Goal: Information Seeking & Learning: Learn about a topic

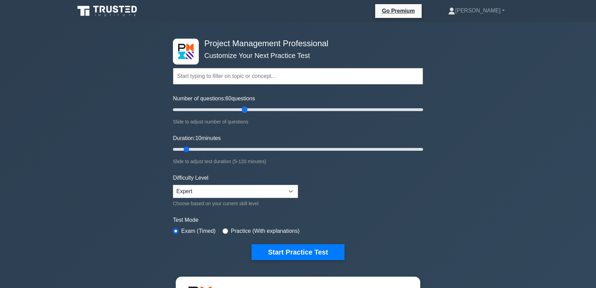
drag, startPoint x: 181, startPoint y: 110, endPoint x: 244, endPoint y: 111, distance: 63.8
type input "60"
click at [244, 111] on input "Number of questions: 60 questions" at bounding box center [298, 110] width 250 height 8
drag, startPoint x: 187, startPoint y: 149, endPoint x: 202, endPoint y: 148, distance: 14.8
type input "15"
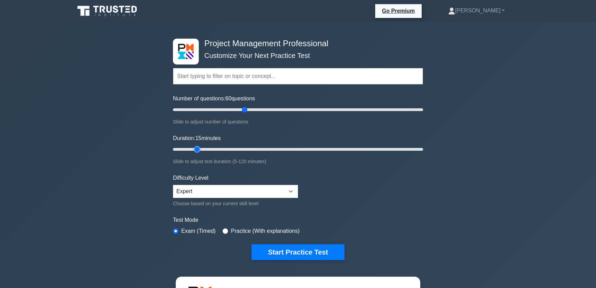
click at [202, 148] on input "Duration: 15 minutes" at bounding box center [298, 149] width 250 height 8
drag, startPoint x: 243, startPoint y: 111, endPoint x: 193, endPoint y: 116, distance: 50.2
type input "20"
click at [193, 114] on input "Number of questions: 20 questions" at bounding box center [298, 110] width 250 height 8
drag, startPoint x: 197, startPoint y: 150, endPoint x: 205, endPoint y: 150, distance: 8.3
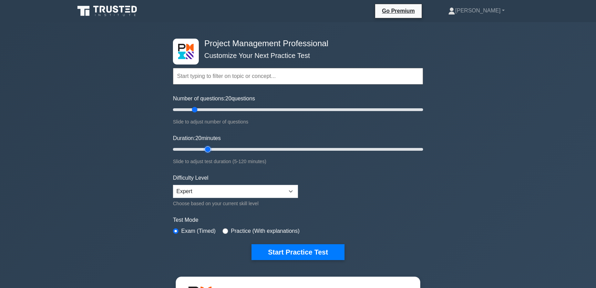
type input "20"
click at [205, 150] on input "Duration: 20 minutes" at bounding box center [298, 149] width 250 height 8
click at [297, 252] on button "Start Practice Test" at bounding box center [298, 252] width 93 height 16
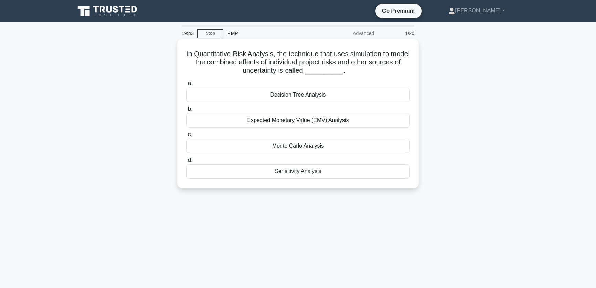
click at [302, 145] on div "Monte Carlo Analysis" at bounding box center [298, 146] width 223 height 14
click at [187, 137] on input "c. Monte Carlo Analysis" at bounding box center [187, 134] width 0 height 4
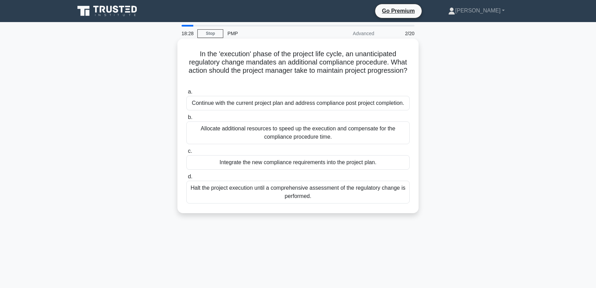
click at [284, 170] on div "Integrate the new compliance requirements into the project plan." at bounding box center [298, 162] width 223 height 14
click at [187, 153] on input "c. Integrate the new compliance requirements into the project plan." at bounding box center [187, 151] width 0 height 4
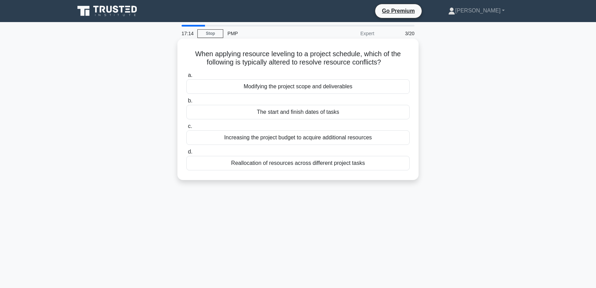
click at [305, 112] on div "The start and finish dates of tasks" at bounding box center [298, 112] width 223 height 14
click at [187, 103] on input "b. The start and finish dates of tasks" at bounding box center [187, 101] width 0 height 4
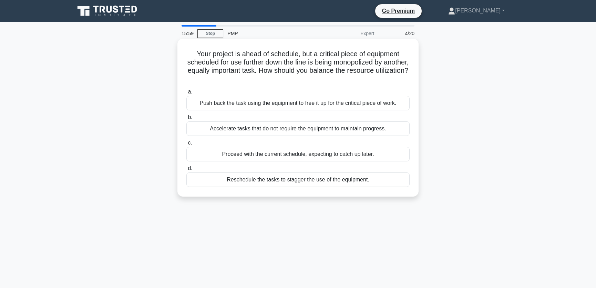
click at [288, 180] on div "Reschedule the tasks to stagger the use of the equipment." at bounding box center [298, 179] width 223 height 14
click at [187, 171] on input "d. Reschedule the tasks to stagger the use of the equipment." at bounding box center [187, 168] width 0 height 4
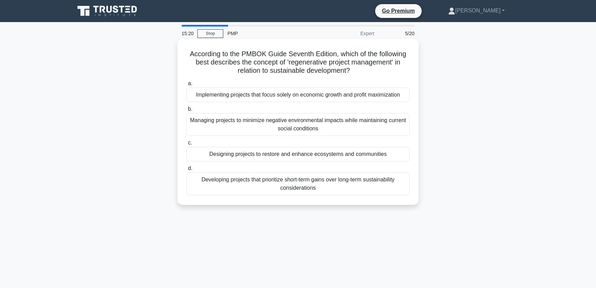
click at [309, 154] on div "Designing projects to restore and enhance ecosystems and communities" at bounding box center [298, 154] width 223 height 14
click at [187, 145] on input "c. Designing projects to restore and enhance ecosystems and communities" at bounding box center [187, 143] width 0 height 4
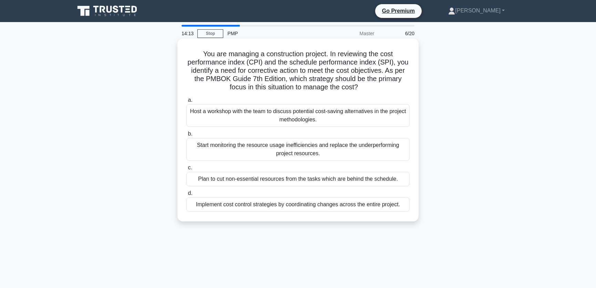
click at [293, 206] on div "Implement cost control strategies by coordinating changes across the entire pro…" at bounding box center [298, 204] width 223 height 14
click at [187, 195] on input "d. Implement cost control strategies by coordinating changes across the entire …" at bounding box center [187, 193] width 0 height 4
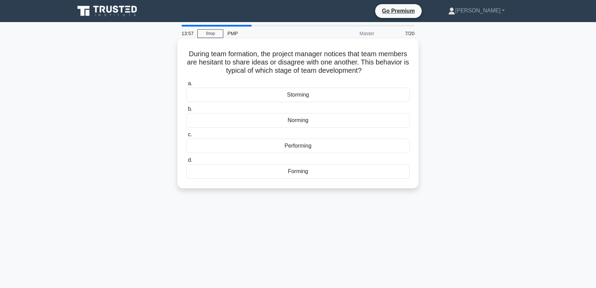
click at [299, 95] on div "Storming" at bounding box center [298, 95] width 223 height 14
click at [187, 86] on input "a. Storming" at bounding box center [187, 83] width 0 height 4
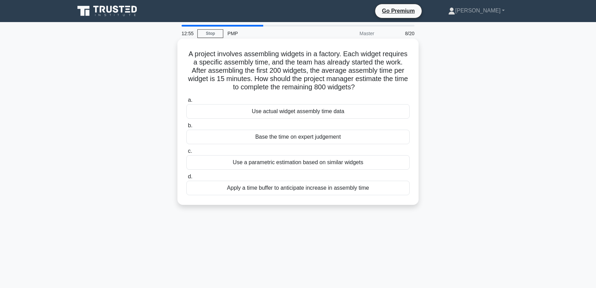
click at [301, 114] on div "Use actual widget assembly time data" at bounding box center [298, 111] width 223 height 14
click at [187, 102] on input "a. Use actual widget assembly time data" at bounding box center [187, 100] width 0 height 4
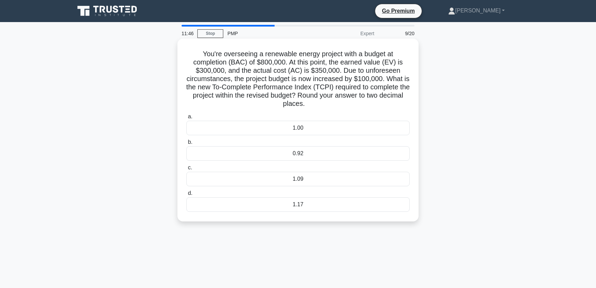
click at [304, 203] on div "1.17" at bounding box center [298, 204] width 223 height 14
click at [187, 195] on input "d. 1.17" at bounding box center [187, 193] width 0 height 4
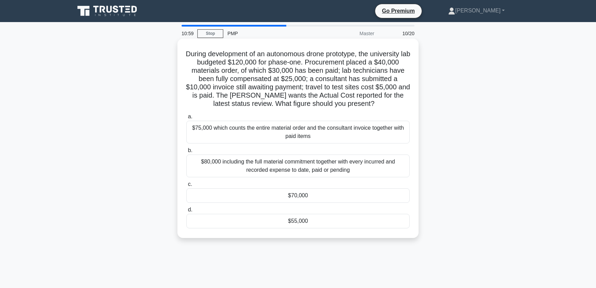
click at [305, 196] on div "$70,000" at bounding box center [298, 195] width 223 height 14
click at [187, 187] on input "c. $70,000" at bounding box center [187, 184] width 0 height 4
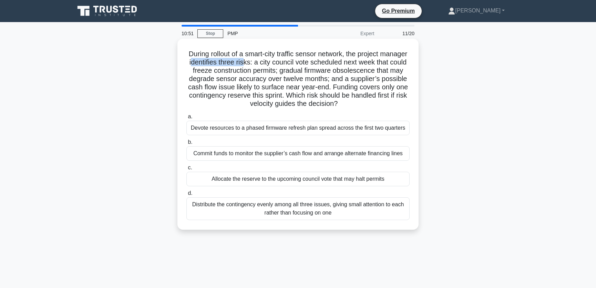
drag, startPoint x: 226, startPoint y: 63, endPoint x: 275, endPoint y: 63, distance: 49.3
click at [275, 63] on h5 "During rollout of a smart-city traffic sensor network, the project manager iden…" at bounding box center [298, 79] width 225 height 59
click at [352, 63] on h5 "During rollout of a smart-city traffic sensor network, the project manager iden…" at bounding box center [298, 79] width 225 height 59
drag, startPoint x: 210, startPoint y: 71, endPoint x: 298, endPoint y: 71, distance: 87.6
click at [298, 71] on h5 "During rollout of a smart-city traffic sensor network, the project manager iden…" at bounding box center [298, 79] width 225 height 59
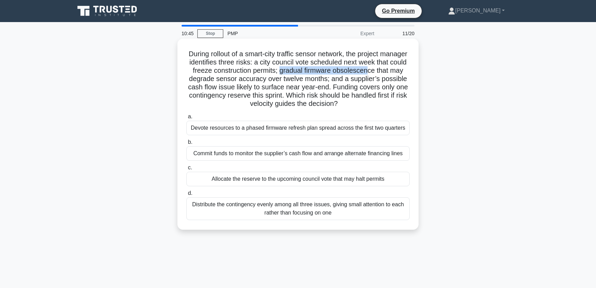
drag, startPoint x: 310, startPoint y: 72, endPoint x: 401, endPoint y: 72, distance: 91.0
click at [401, 72] on h5 "During rollout of a smart-city traffic sensor network, the project manager iden…" at bounding box center [298, 79] width 225 height 59
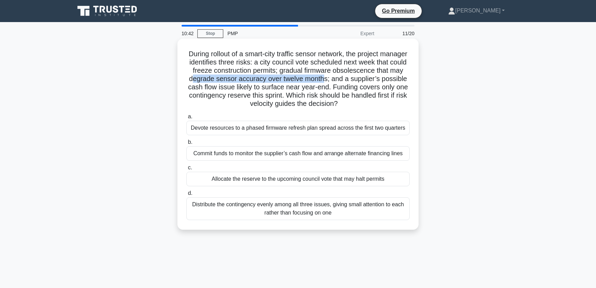
drag, startPoint x: 220, startPoint y: 79, endPoint x: 353, endPoint y: 81, distance: 133.1
click at [353, 81] on h5 "During rollout of a smart-city traffic sensor network, the project manager iden…" at bounding box center [298, 79] width 225 height 59
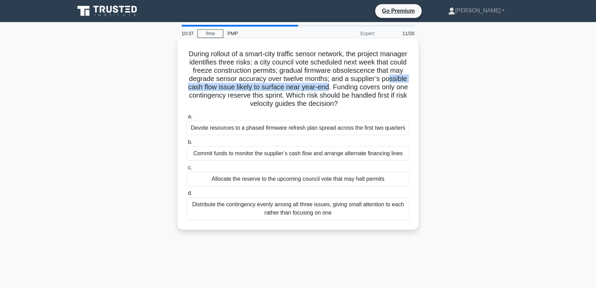
drag, startPoint x: 197, startPoint y: 89, endPoint x: 357, endPoint y: 89, distance: 160.0
click at [357, 89] on h5 "During rollout of a smart-city traffic sensor network, the project manager iden…" at bounding box center [298, 79] width 225 height 59
drag, startPoint x: 200, startPoint y: 96, endPoint x: 230, endPoint y: 96, distance: 30.7
click at [230, 96] on h5 "During rollout of a smart-city traffic sensor network, the project manager iden…" at bounding box center [298, 79] width 225 height 59
click at [305, 179] on div "Allocate the reserve to the upcoming council vote that may halt permits" at bounding box center [298, 179] width 223 height 14
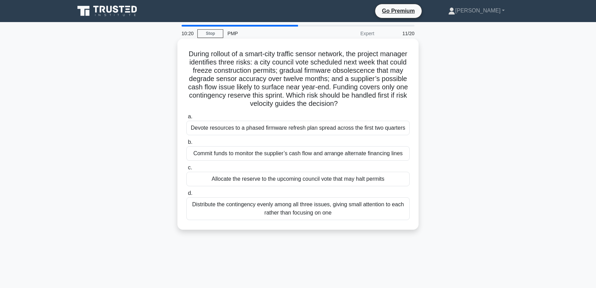
click at [187, 170] on input "c. Allocate the reserve to the upcoming council vote that may halt permits" at bounding box center [187, 168] width 0 height 4
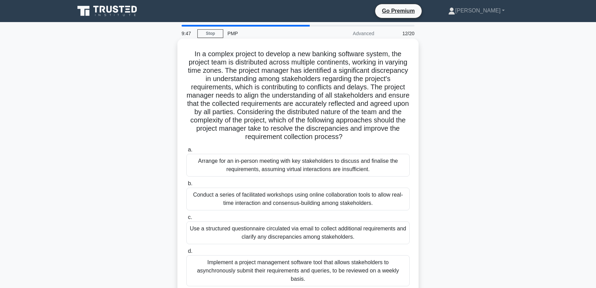
scroll to position [52, 0]
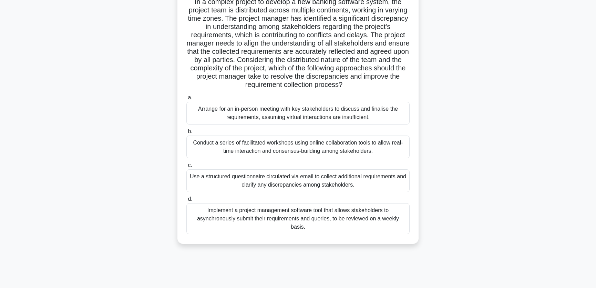
click at [307, 144] on div "Conduct a series of facilitated workshops using online collaboration tools to a…" at bounding box center [298, 147] width 223 height 23
click at [187, 134] on input "b. Conduct a series of facilitated workshops using online collaboration tools t…" at bounding box center [187, 131] width 0 height 4
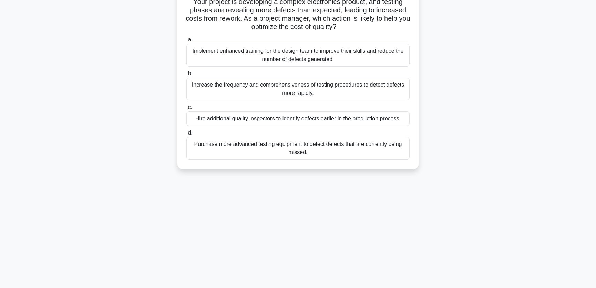
scroll to position [0, 0]
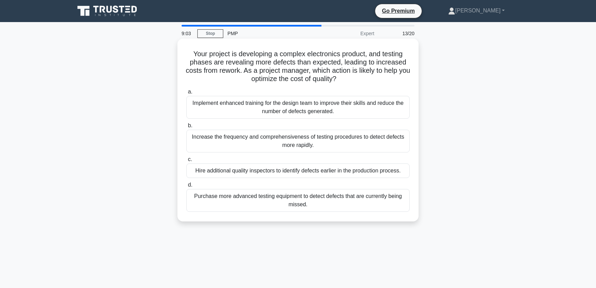
click at [340, 111] on div "Implement enhanced training for the design team to improve their skills and red…" at bounding box center [298, 107] width 223 height 23
click at [187, 94] on input "a. Implement enhanced training for the design team to improve their skills and …" at bounding box center [187, 92] width 0 height 4
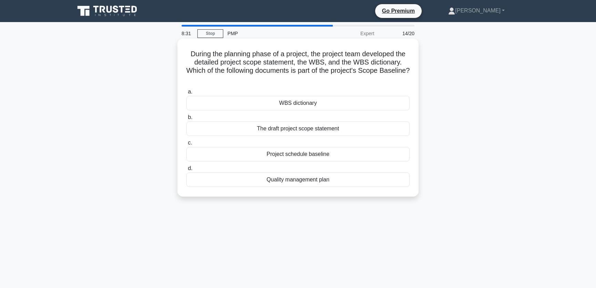
click at [296, 105] on div "WBS dictionary" at bounding box center [298, 103] width 223 height 14
click at [187, 94] on input "a. WBS dictionary" at bounding box center [187, 92] width 0 height 4
click at [299, 155] on div "Control" at bounding box center [298, 154] width 223 height 14
click at [187, 145] on input "c. Control" at bounding box center [187, 143] width 0 height 4
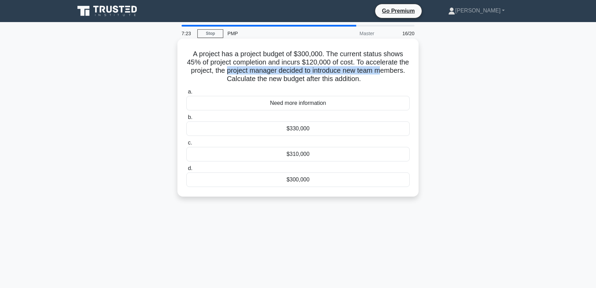
drag, startPoint x: 225, startPoint y: 70, endPoint x: 382, endPoint y: 74, distance: 156.2
click at [382, 74] on h5 "A project has a project budget of $300,000. The current status shows 45% of pro…" at bounding box center [298, 67] width 225 height 34
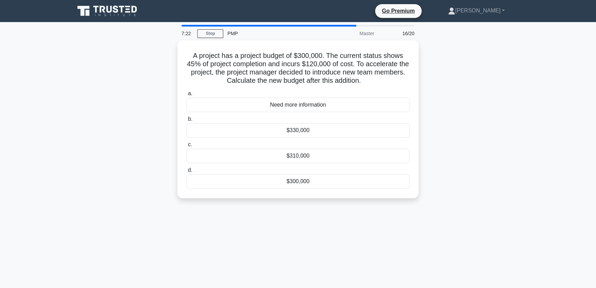
click at [445, 95] on div "A project has a project budget of $300,000. The current status shows 45% of pro…" at bounding box center [298, 123] width 455 height 166
click at [302, 103] on div "Need more information" at bounding box center [298, 103] width 223 height 14
click at [187, 94] on input "a. Need more information" at bounding box center [187, 92] width 0 height 4
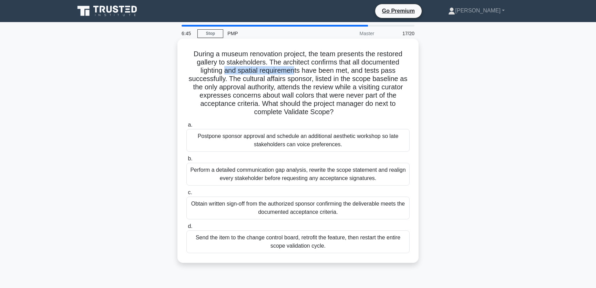
drag, startPoint x: 227, startPoint y: 71, endPoint x: 296, endPoint y: 70, distance: 69.0
click at [296, 70] on h5 "During a museum renovation project, the team presents the restored gallery to s…" at bounding box center [298, 83] width 225 height 67
drag, startPoint x: 231, startPoint y: 78, endPoint x: 309, endPoint y: 78, distance: 78.6
click at [309, 78] on h5 "During a museum renovation project, the team presents the restored gallery to s…" at bounding box center [298, 83] width 225 height 67
drag, startPoint x: 333, startPoint y: 80, endPoint x: 401, endPoint y: 82, distance: 67.3
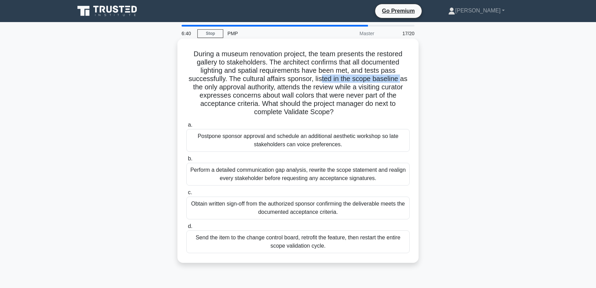
click at [401, 82] on h5 "During a museum renovation project, the team presents the restored gallery to s…" at bounding box center [298, 83] width 225 height 67
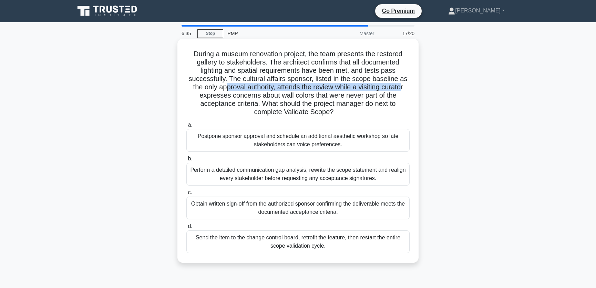
drag, startPoint x: 222, startPoint y: 88, endPoint x: 404, endPoint y: 88, distance: 182.1
click at [404, 88] on h5 "During a museum renovation project, the team presents the restored gallery to s…" at bounding box center [298, 83] width 225 height 67
drag, startPoint x: 239, startPoint y: 97, endPoint x: 396, endPoint y: 100, distance: 156.9
click at [396, 100] on h5 "During a museum renovation project, the team presents the restored gallery to s…" at bounding box center [298, 83] width 225 height 67
drag, startPoint x: 270, startPoint y: 105, endPoint x: 397, endPoint y: 110, distance: 126.3
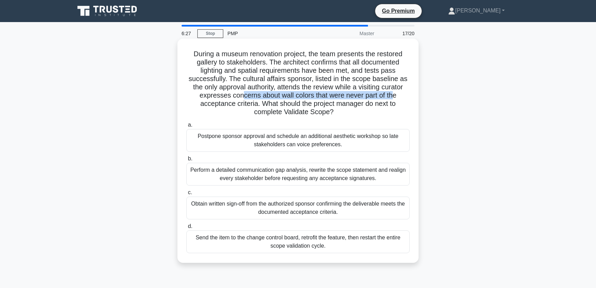
click at [397, 110] on h5 "During a museum renovation project, the team presents the restored gallery to s…" at bounding box center [298, 83] width 225 height 67
click at [334, 111] on icon ".spinner_0XTQ{transform-origin:center;animation:spinner_y6GP .75s linear infini…" at bounding box center [338, 112] width 8 height 8
click at [354, 208] on div "Obtain written sign-off from the authorized sponsor confirming the deliverable …" at bounding box center [298, 208] width 223 height 23
click at [187, 195] on input "c. Obtain written sign-off from the authorized sponsor confirming the deliverab…" at bounding box center [187, 192] width 0 height 4
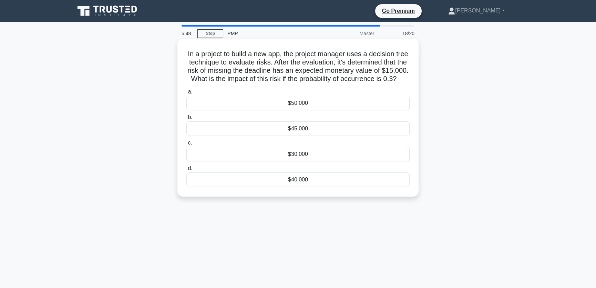
click at [304, 136] on div "$45,000" at bounding box center [298, 128] width 223 height 14
click at [187, 120] on input "b. $45,000" at bounding box center [187, 117] width 0 height 4
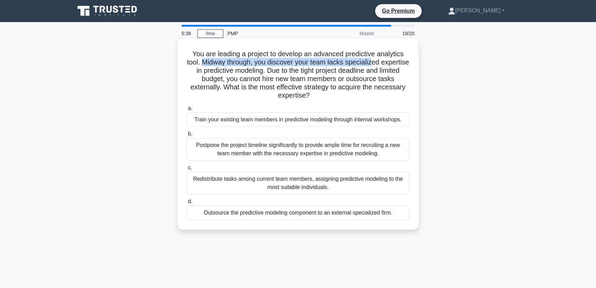
drag, startPoint x: 217, startPoint y: 62, endPoint x: 388, endPoint y: 61, distance: 171.0
click at [388, 61] on h5 "You are leading a project to develop an advanced predictive analytics tool. Mid…" at bounding box center [298, 75] width 225 height 50
drag, startPoint x: 220, startPoint y: 72, endPoint x: 288, endPoint y: 72, distance: 67.6
click at [288, 72] on h5 "You are leading a project to develop an advanced predictive analytics tool. Mid…" at bounding box center [298, 75] width 225 height 50
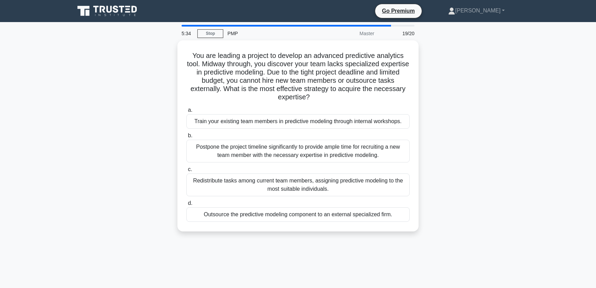
click at [477, 109] on div "You are leading a project to develop an advanced predictive analytics tool. Mid…" at bounding box center [298, 139] width 455 height 199
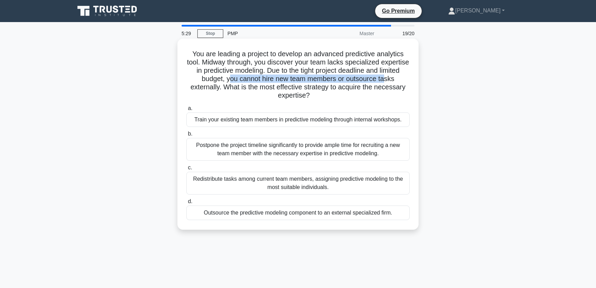
drag, startPoint x: 243, startPoint y: 80, endPoint x: 399, endPoint y: 82, distance: 155.5
click at [399, 82] on h5 "You are leading a project to develop an advanced predictive analytics tool. Mid…" at bounding box center [298, 75] width 225 height 50
drag, startPoint x: 234, startPoint y: 86, endPoint x: 315, endPoint y: 93, distance: 82.0
click at [315, 93] on h5 "You are leading a project to develop an advanced predictive analytics tool. Mid…" at bounding box center [298, 75] width 225 height 50
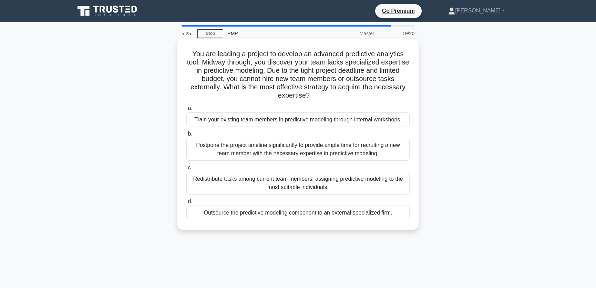
click at [339, 94] on h5 "You are leading a project to develop an advanced predictive analytics tool. Mid…" at bounding box center [298, 75] width 225 height 50
click at [293, 182] on div "Redistribute tasks among current team members, assigning predictive modeling to…" at bounding box center [298, 183] width 223 height 23
click at [187, 170] on input "c. Redistribute tasks among current team members, assigning predictive modeling…" at bounding box center [187, 168] width 0 height 4
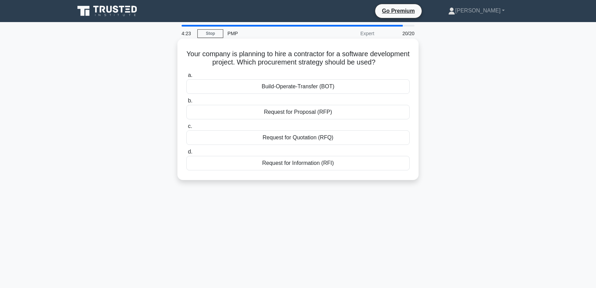
click at [317, 113] on div "Request for Proposal (RFP)" at bounding box center [298, 112] width 223 height 14
click at [187, 103] on input "b. Request for Proposal (RFP)" at bounding box center [187, 101] width 0 height 4
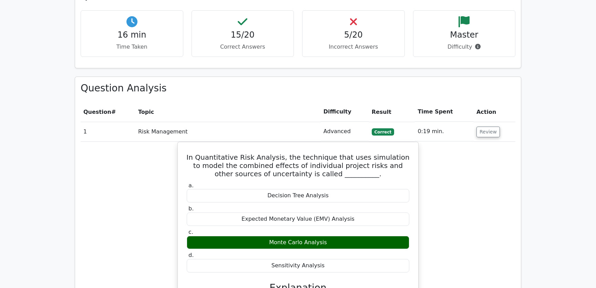
scroll to position [679, 0]
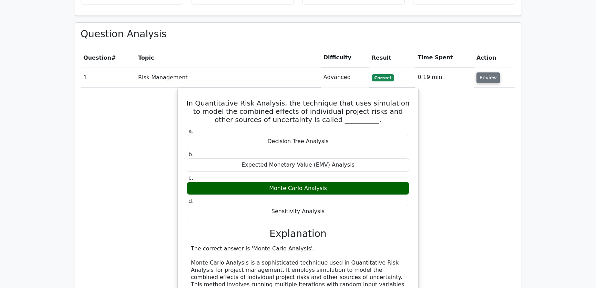
click at [485, 72] on button "Review" at bounding box center [488, 77] width 23 height 11
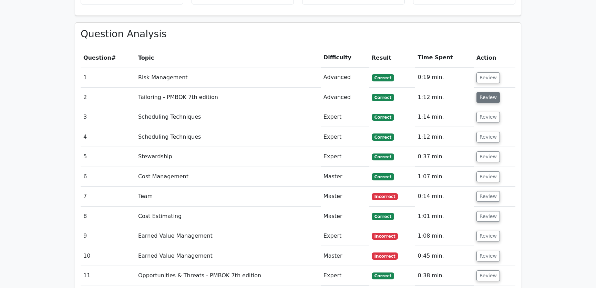
click at [489, 92] on button "Review" at bounding box center [488, 97] width 23 height 11
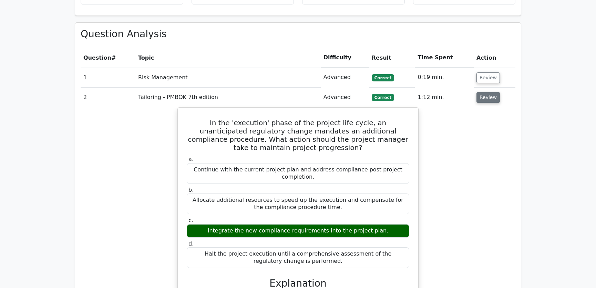
click at [488, 92] on button "Review" at bounding box center [488, 97] width 23 height 11
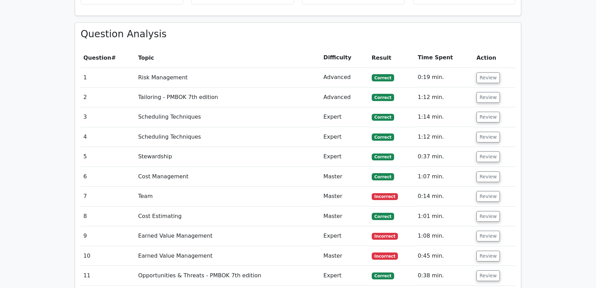
click at [485, 88] on td "Review" at bounding box center [495, 98] width 42 height 20
click at [485, 92] on button "Review" at bounding box center [488, 97] width 23 height 11
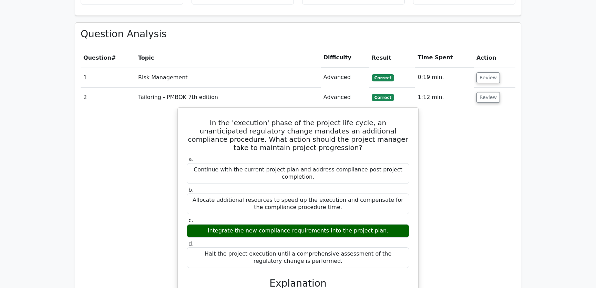
scroll to position [836, 0]
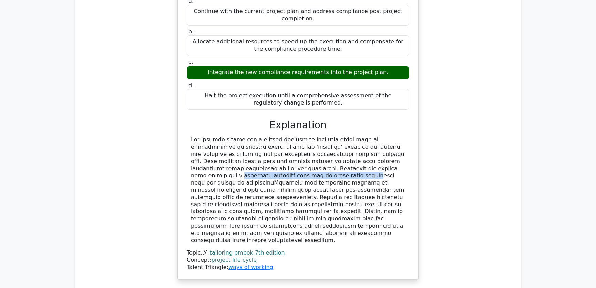
drag, startPoint x: 274, startPoint y: 141, endPoint x: 394, endPoint y: 145, distance: 120.0
click at [394, 145] on div at bounding box center [298, 190] width 214 height 108
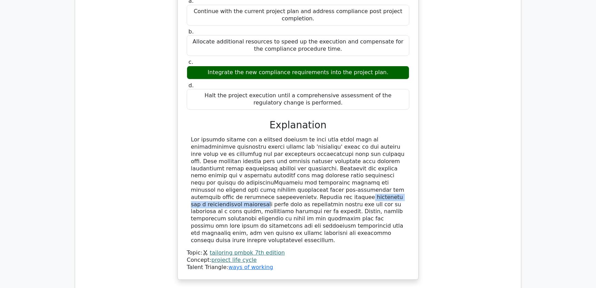
drag, startPoint x: 277, startPoint y: 163, endPoint x: 374, endPoint y: 165, distance: 97.3
click at [374, 165] on div at bounding box center [298, 190] width 214 height 108
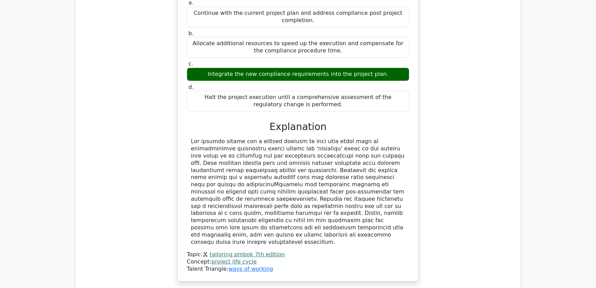
click at [458, 166] on div "In the 'execution' phase of the project life cycle, an unanticipated regulatory…" at bounding box center [298, 120] width 435 height 339
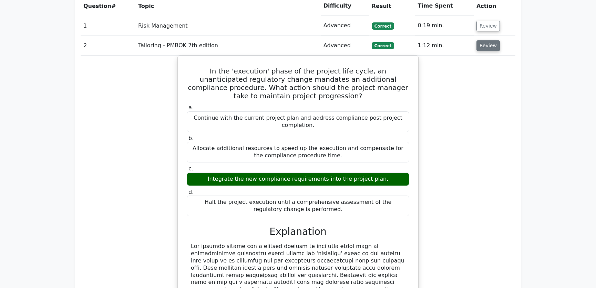
click at [482, 40] on button "Review" at bounding box center [488, 45] width 23 height 11
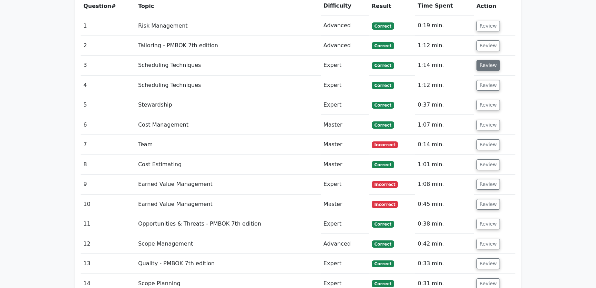
click at [485, 60] on button "Review" at bounding box center [488, 65] width 23 height 11
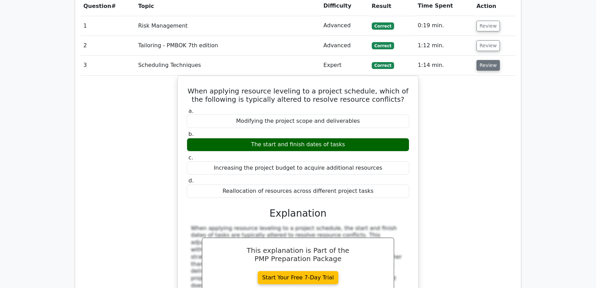
click at [485, 60] on button "Review" at bounding box center [488, 65] width 23 height 11
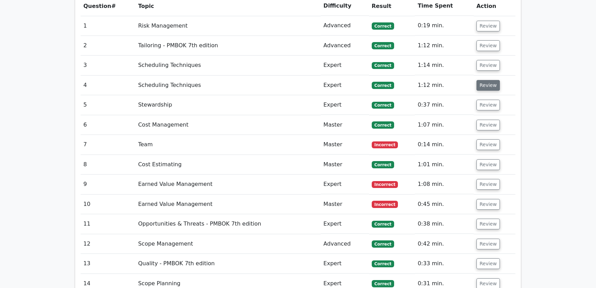
click at [488, 80] on button "Review" at bounding box center [488, 85] width 23 height 11
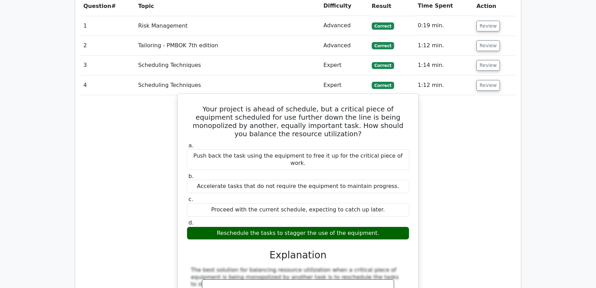
drag, startPoint x: 195, startPoint y: 83, endPoint x: 376, endPoint y: 203, distance: 217.1
click at [376, 203] on div "Your project is ahead of schedule, but a critical piece of equipment scheduled …" at bounding box center [298, 255] width 235 height 317
copy div "Your project is ahead of schedule, but a critical piece of equipment scheduled …"
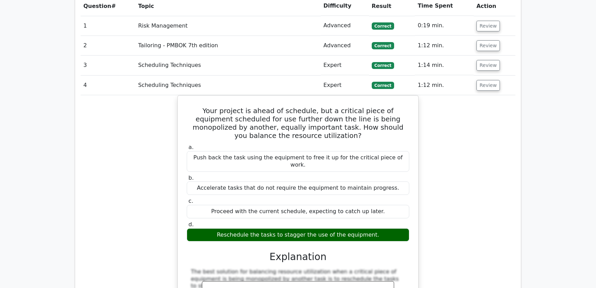
click at [477, 111] on div "Your project is ahead of schedule, but a critical piece of equipment scheduled …" at bounding box center [298, 261] width 435 height 332
click at [486, 80] on button "Review" at bounding box center [488, 85] width 23 height 11
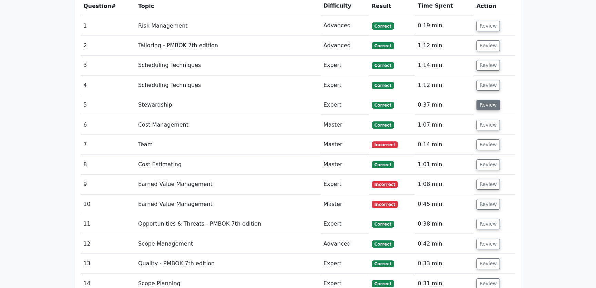
click at [482, 100] on button "Review" at bounding box center [488, 105] width 23 height 11
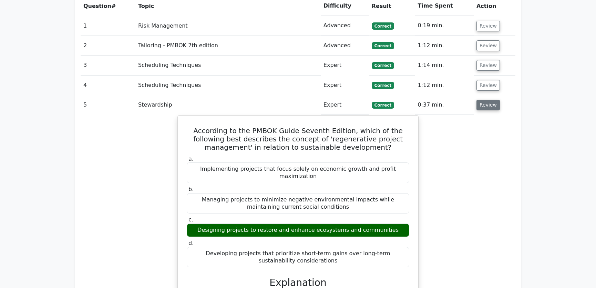
click at [483, 100] on button "Review" at bounding box center [488, 105] width 23 height 11
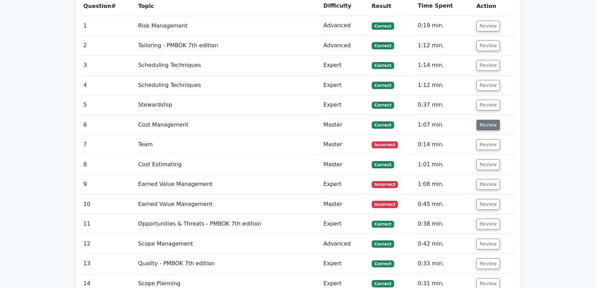
click at [485, 120] on button "Review" at bounding box center [488, 125] width 23 height 11
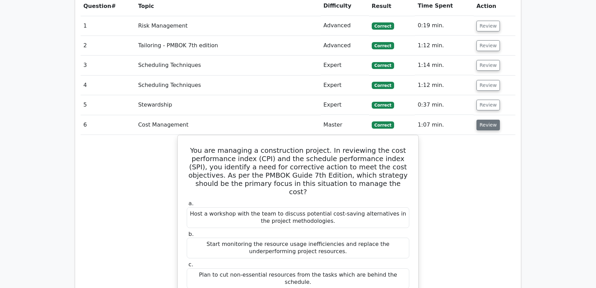
click at [482, 120] on button "Review" at bounding box center [488, 125] width 23 height 11
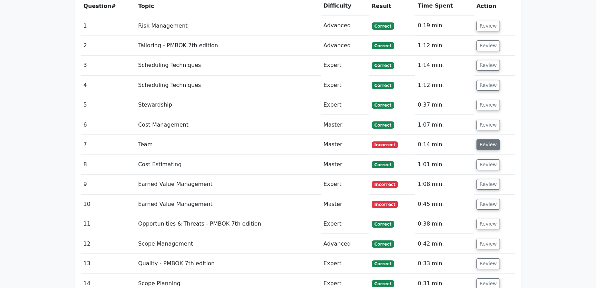
click at [485, 139] on button "Review" at bounding box center [488, 144] width 23 height 11
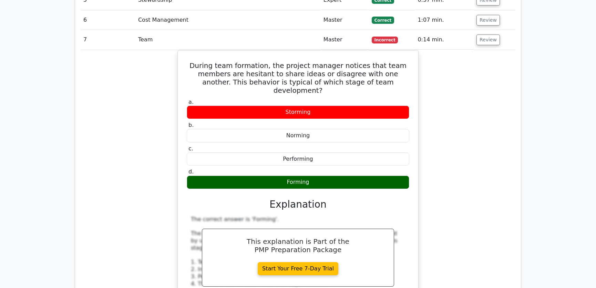
scroll to position [783, 0]
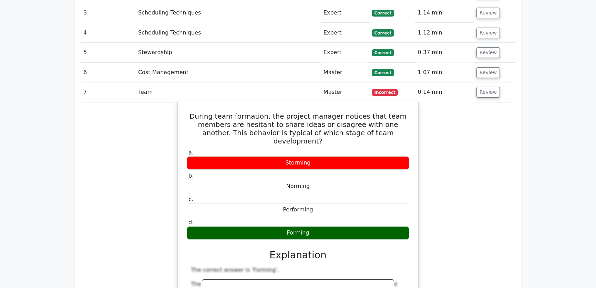
drag, startPoint x: 202, startPoint y: 89, endPoint x: 316, endPoint y: 203, distance: 161.2
click at [316, 203] on div "During team formation, the project manager notices that team members are hesita…" at bounding box center [298, 284] width 235 height 360
copy div "During team formation, the project manager notices that team members are hesita…"
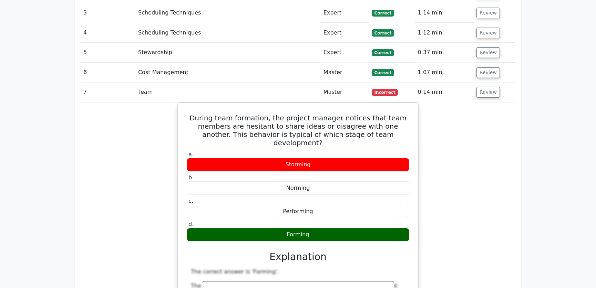
click at [462, 196] on div "During team formation, the project manager notices that team members are hesita…" at bounding box center [298, 289] width 435 height 375
click at [487, 87] on button "Review" at bounding box center [488, 92] width 23 height 11
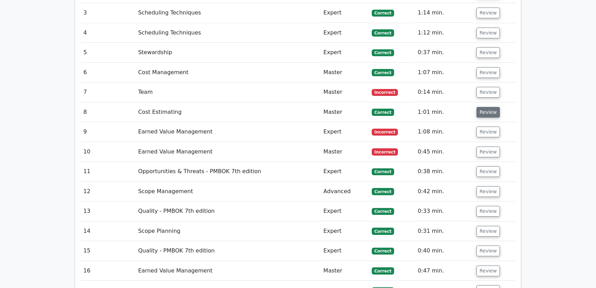
click at [488, 107] on button "Review" at bounding box center [488, 112] width 23 height 11
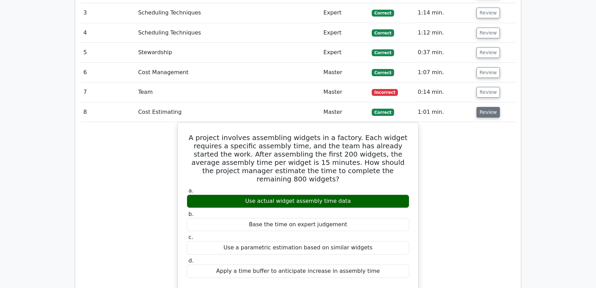
click at [486, 107] on button "Review" at bounding box center [488, 112] width 23 height 11
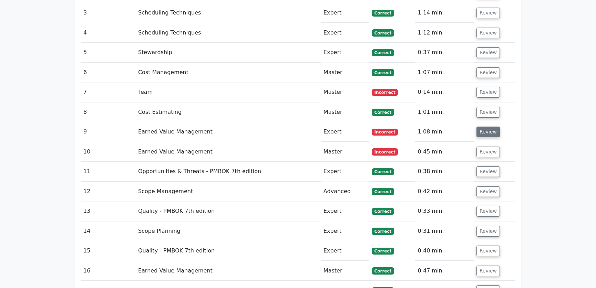
click at [487, 127] on button "Review" at bounding box center [488, 132] width 23 height 11
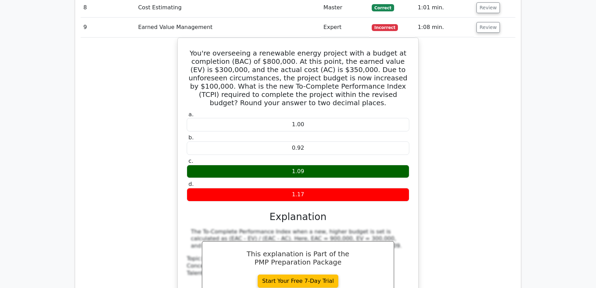
scroll to position [836, 0]
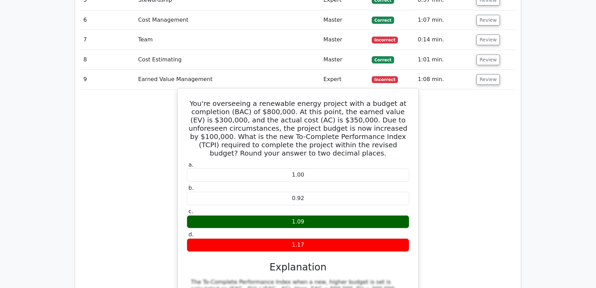
drag, startPoint x: 201, startPoint y: 77, endPoint x: 307, endPoint y: 220, distance: 177.4
click at [307, 220] on div "You're overseeing a renewable energy project with a budget at completion (BAC) …" at bounding box center [298, 236] width 235 height 290
copy div "You're overseeing a renewable energy project with a budget at completion (BAC) …"
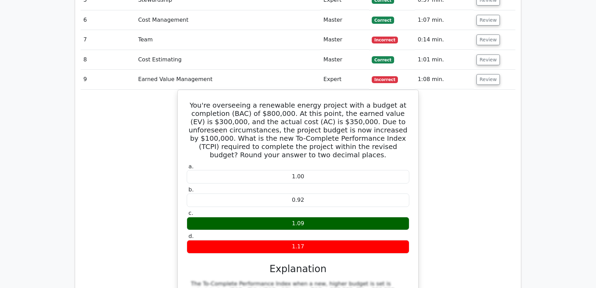
click at [469, 168] on div "You're overseeing a renewable energy project with a budget at completion (BAC) …" at bounding box center [298, 242] width 435 height 304
click at [488, 74] on button "Review" at bounding box center [488, 79] width 23 height 11
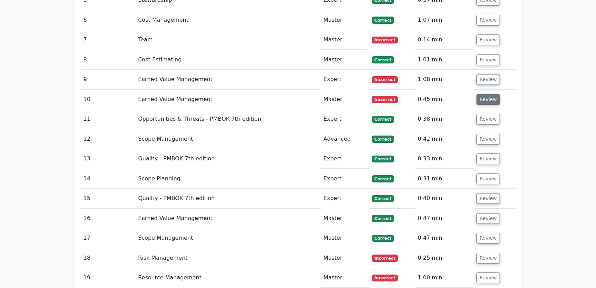
click at [485, 94] on button "Review" at bounding box center [488, 99] width 23 height 11
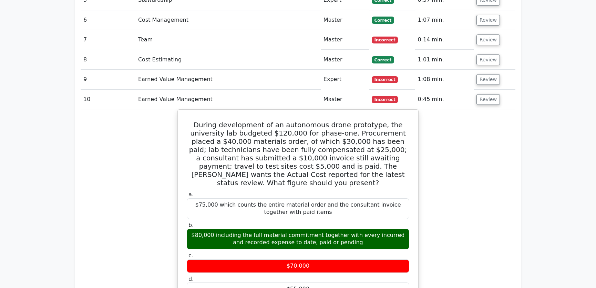
scroll to position [888, 0]
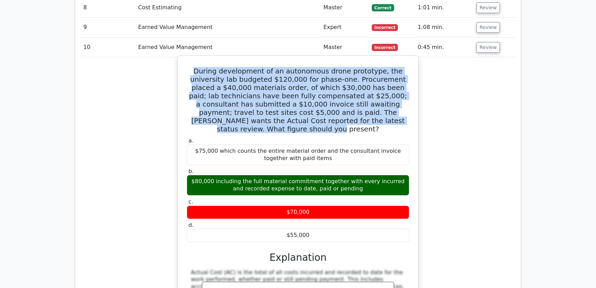
drag, startPoint x: 187, startPoint y: 46, endPoint x: 380, endPoint y: 96, distance: 199.3
click at [380, 96] on h5 "During development of an autonomous drone prototype, the university lab budgete…" at bounding box center [298, 100] width 224 height 66
copy h5 "During development of an autonomous drone prototype, the university lab budgete…"
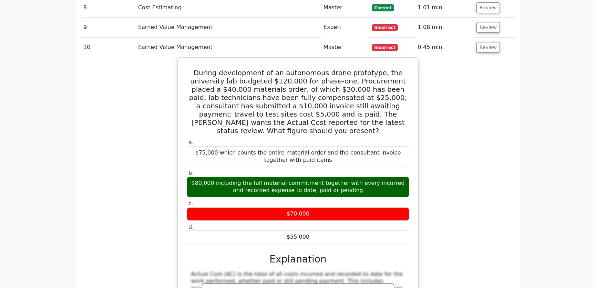
click at [455, 181] on div "During development of an autonomous drone prototype, the university lab budgete…" at bounding box center [298, 220] width 435 height 327
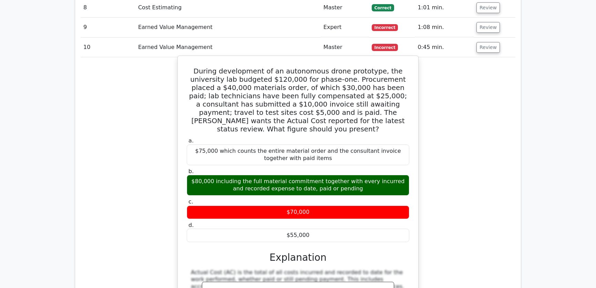
drag, startPoint x: 191, startPoint y: 148, endPoint x: 362, endPoint y: 154, distance: 170.5
click at [362, 175] on div "$80,000 including the full material commitment together with every incurred and…" at bounding box center [298, 185] width 223 height 21
copy div "$80,000 including the full material commitment together with every incurred and…"
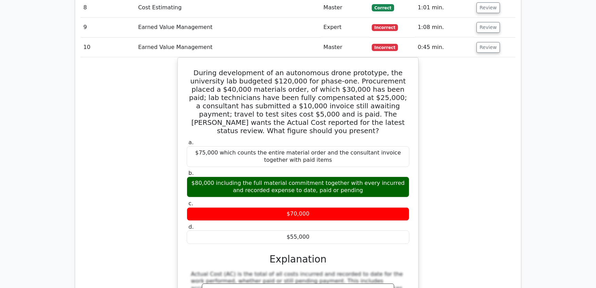
click at [455, 185] on div "During development of an autonomous drone prototype, the university lab budgete…" at bounding box center [298, 220] width 435 height 327
click at [486, 42] on button "Review" at bounding box center [488, 47] width 23 height 11
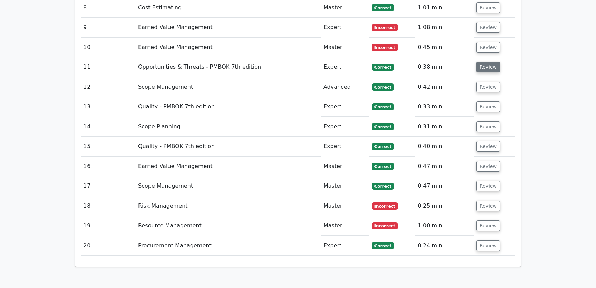
click at [487, 62] on button "Review" at bounding box center [488, 67] width 23 height 11
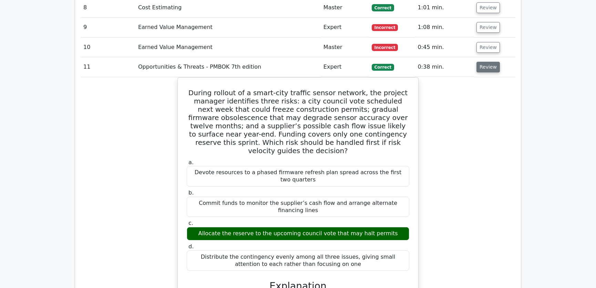
click at [482, 62] on button "Review" at bounding box center [488, 67] width 23 height 11
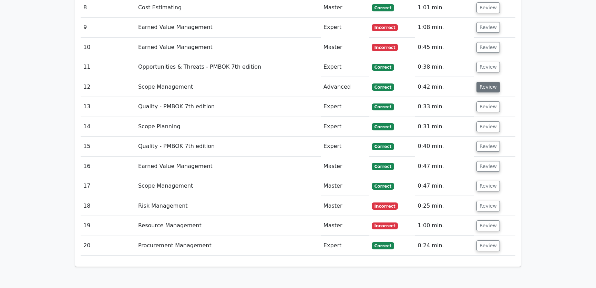
click at [488, 82] on button "Review" at bounding box center [488, 87] width 23 height 11
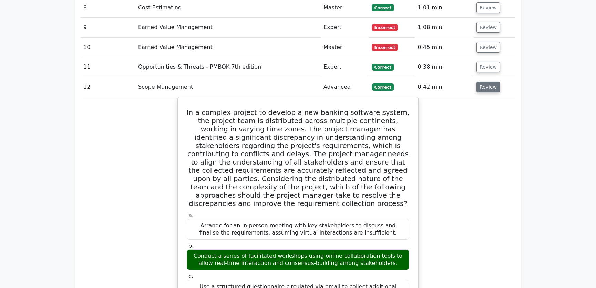
click at [488, 82] on button "Review" at bounding box center [488, 87] width 23 height 11
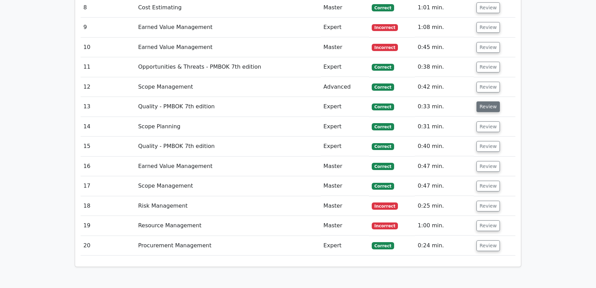
click at [488, 101] on button "Review" at bounding box center [488, 106] width 23 height 11
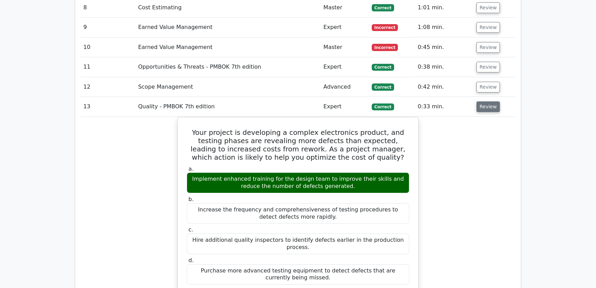
click at [488, 101] on button "Review" at bounding box center [488, 106] width 23 height 11
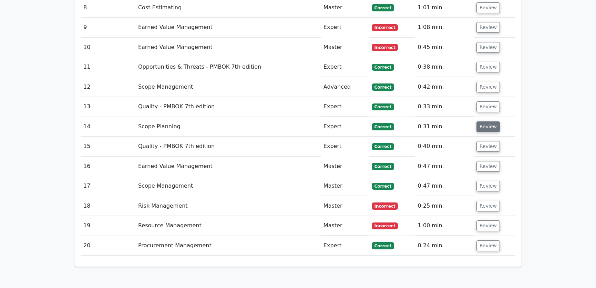
click at [490, 121] on button "Review" at bounding box center [488, 126] width 23 height 11
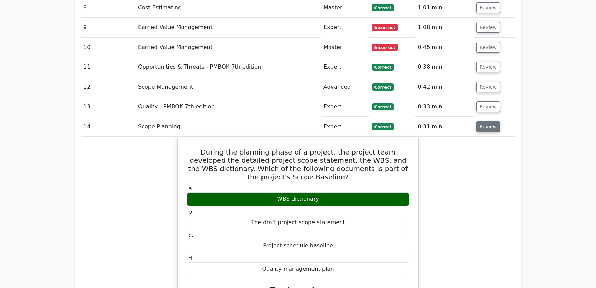
click at [490, 121] on button "Review" at bounding box center [488, 126] width 23 height 11
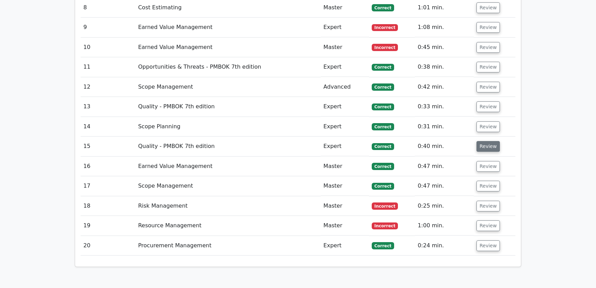
click at [485, 141] on button "Review" at bounding box center [488, 146] width 23 height 11
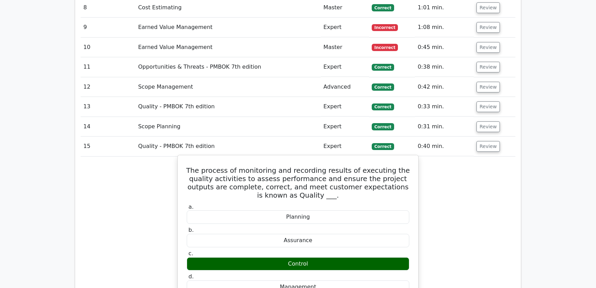
scroll to position [940, 0]
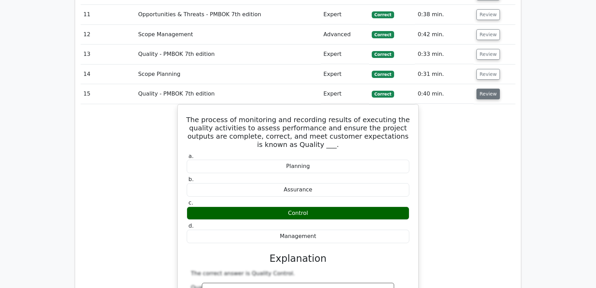
click at [483, 89] on button "Review" at bounding box center [488, 94] width 23 height 11
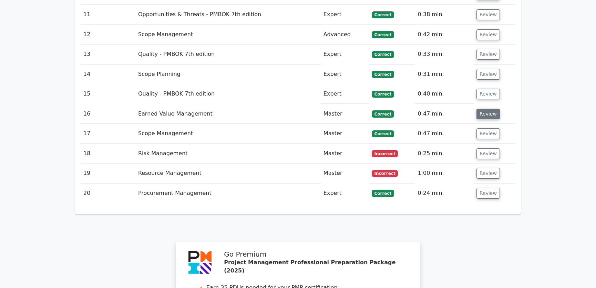
click at [487, 109] on button "Review" at bounding box center [488, 114] width 23 height 11
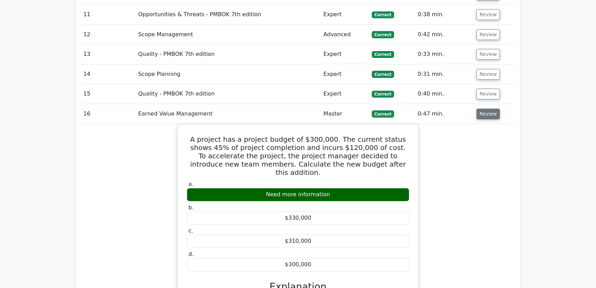
click at [487, 109] on button "Review" at bounding box center [488, 114] width 23 height 11
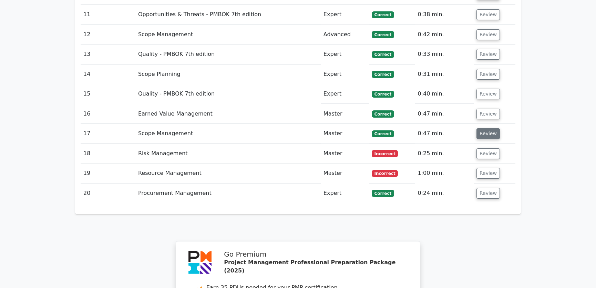
click at [484, 128] on button "Review" at bounding box center [488, 133] width 23 height 11
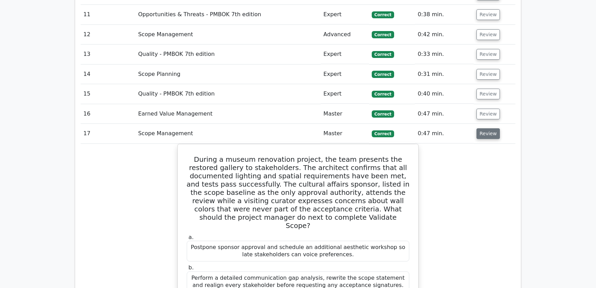
scroll to position [993, 0]
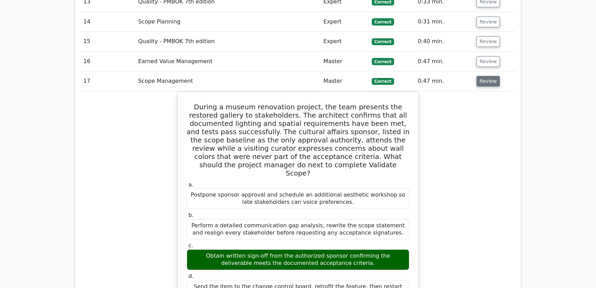
click at [488, 76] on button "Review" at bounding box center [488, 81] width 23 height 11
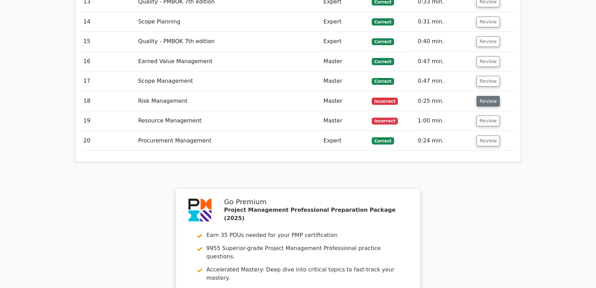
click at [485, 96] on button "Review" at bounding box center [488, 101] width 23 height 11
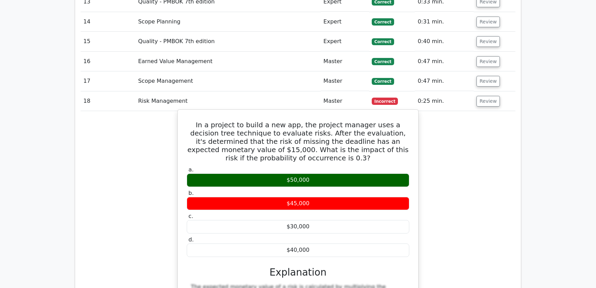
drag, startPoint x: 191, startPoint y: 97, endPoint x: 316, endPoint y: 226, distance: 179.7
click at [316, 226] on div "In a project to build a new app, the project manager uses a decision tree techn…" at bounding box center [298, 248] width 235 height 273
copy div "In a project to build a new app, the project manager uses a decision tree techn…"
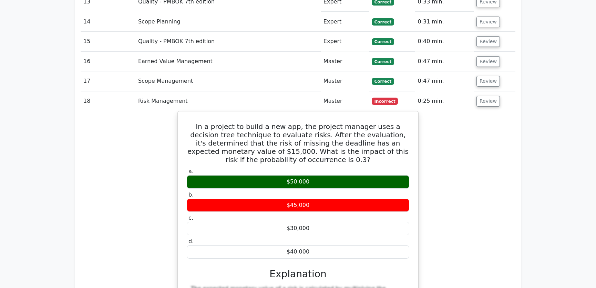
click at [444, 170] on div "In a project to build a new app, the project manager uses a decision tree techn…" at bounding box center [298, 255] width 435 height 288
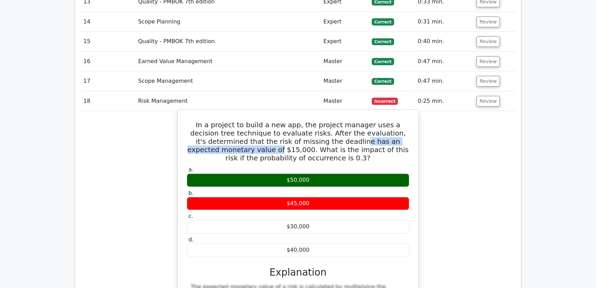
drag, startPoint x: 296, startPoint y: 116, endPoint x: 409, endPoint y: 116, distance: 113.1
click at [409, 121] on h5 "In a project to build a new app, the project manager uses a decision tree techn…" at bounding box center [298, 141] width 224 height 41
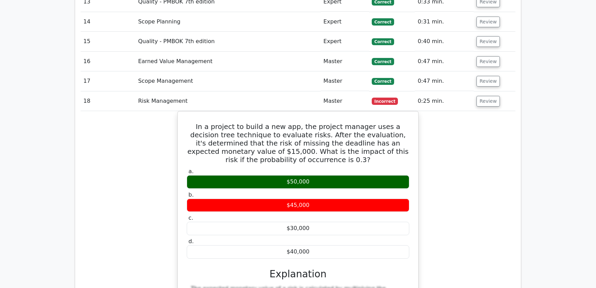
click at [446, 122] on div "In a project to build a new app, the project manager uses a decision tree techn…" at bounding box center [298, 255] width 435 height 288
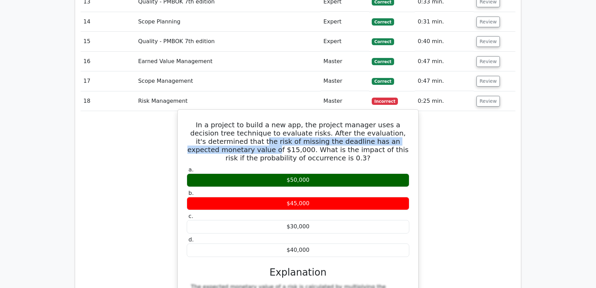
drag, startPoint x: 204, startPoint y: 117, endPoint x: 408, endPoint y: 116, distance: 203.1
click at [408, 121] on h5 "In a project to build a new app, the project manager uses a decision tree techn…" at bounding box center [298, 141] width 224 height 41
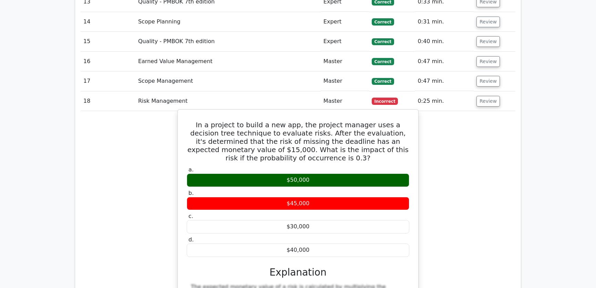
click at [212, 124] on h5 "In a project to build a new app, the project manager uses a decision tree techn…" at bounding box center [298, 141] width 224 height 41
drag, startPoint x: 291, startPoint y: 125, endPoint x: 407, endPoint y: 125, distance: 116.2
click at [407, 125] on h5 "In a project to build a new app, the project manager uses a decision tree techn…" at bounding box center [298, 141] width 224 height 41
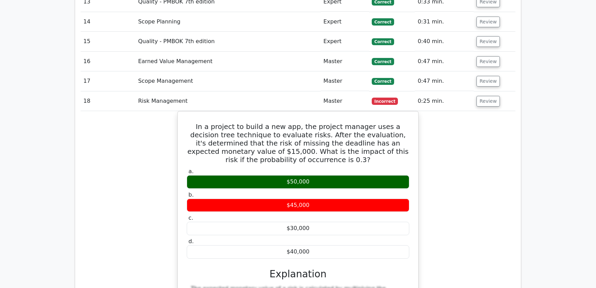
click at [463, 142] on div "In a project to build a new app, the project manager uses a decision tree techn…" at bounding box center [298, 255] width 435 height 288
click at [440, 186] on div "In a project to build a new app, the project manager uses a decision tree techn…" at bounding box center [298, 255] width 435 height 288
click at [486, 96] on button "Review" at bounding box center [488, 101] width 23 height 11
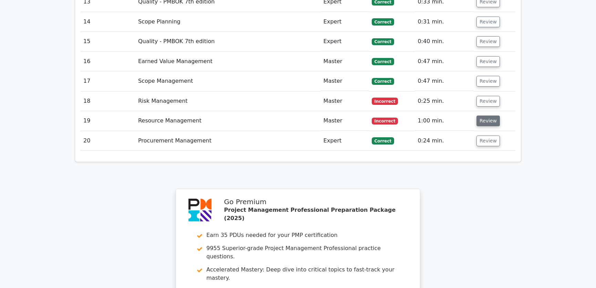
click at [488, 116] on button "Review" at bounding box center [488, 121] width 23 height 11
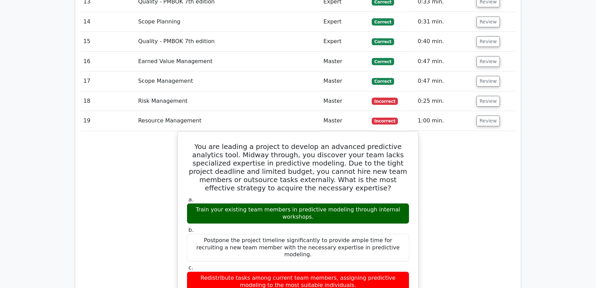
scroll to position [1045, 0]
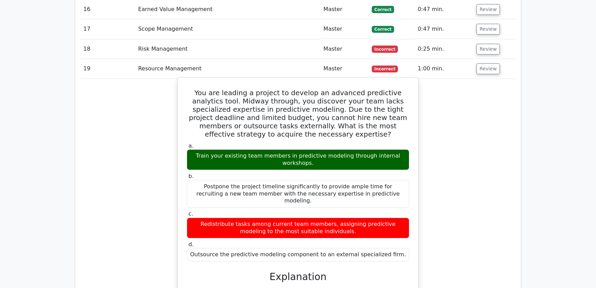
drag, startPoint x: 191, startPoint y: 66, endPoint x: 398, endPoint y: 221, distance: 258.7
click at [398, 221] on div "You are leading a project to develop an advanced predictive analytics tool. Mid…" at bounding box center [298, 235] width 235 height 310
copy div "You are leading a project to develop an advanced predictive analytics tool. Mid…"
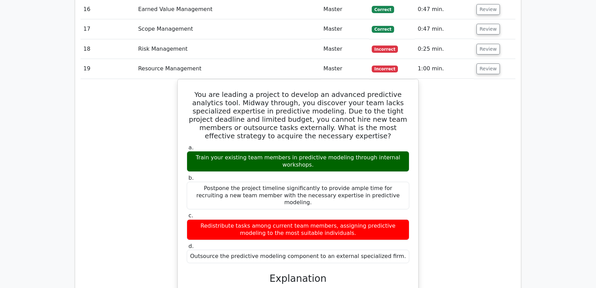
click at [474, 154] on div "You are leading a project to develop an advanced predictive analytics tool. Mid…" at bounding box center [298, 241] width 435 height 324
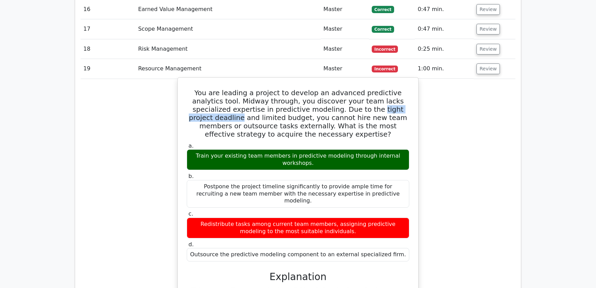
drag, startPoint x: 328, startPoint y: 82, endPoint x: 394, endPoint y: 83, distance: 66.2
click at [394, 89] on h5 "You are leading a project to develop an advanced predictive analytics tool. Mid…" at bounding box center [298, 114] width 224 height 50
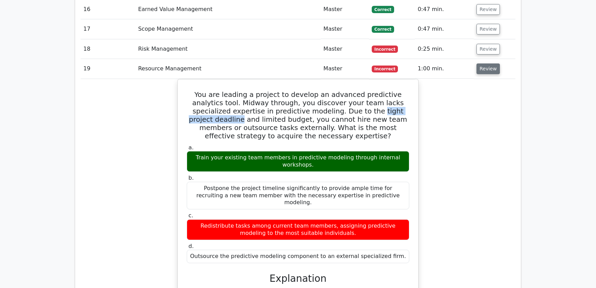
click at [484, 63] on button "Review" at bounding box center [488, 68] width 23 height 11
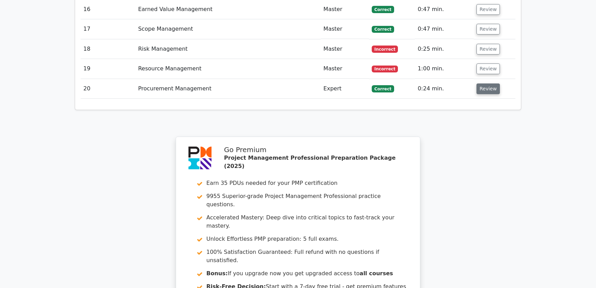
click at [485, 83] on button "Review" at bounding box center [488, 88] width 23 height 11
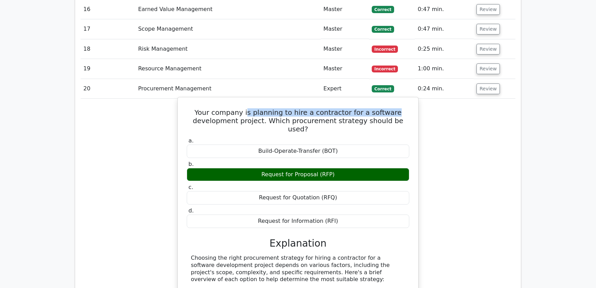
drag, startPoint x: 253, startPoint y: 85, endPoint x: 395, endPoint y: 87, distance: 142.1
click at [395, 108] on h5 "Your company is planning to hire a contractor for a software development projec…" at bounding box center [298, 120] width 224 height 25
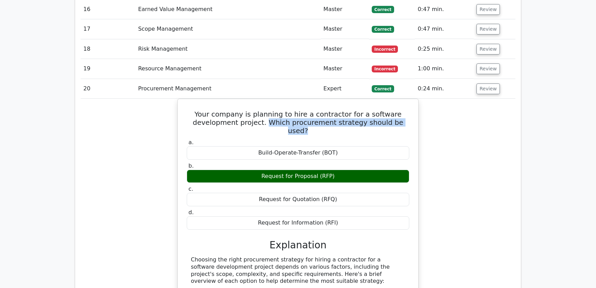
drag, startPoint x: 264, startPoint y: 94, endPoint x: 434, endPoint y: 94, distance: 169.3
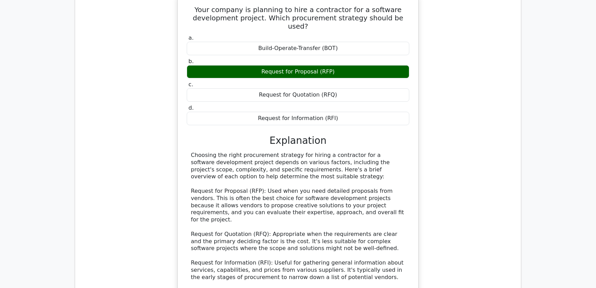
scroll to position [1201, 0]
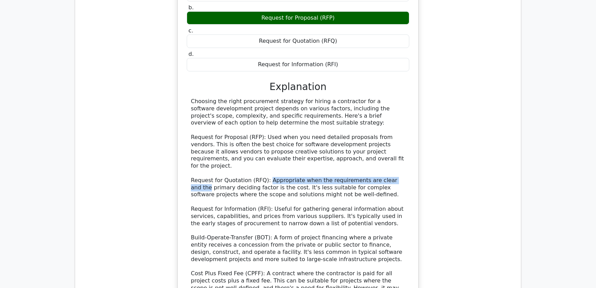
drag, startPoint x: 264, startPoint y: 138, endPoint x: 397, endPoint y: 138, distance: 133.4
click at [397, 138] on div "Choosing the right procurement strategy for hiring a contractor for a software …" at bounding box center [298, 238] width 214 height 280
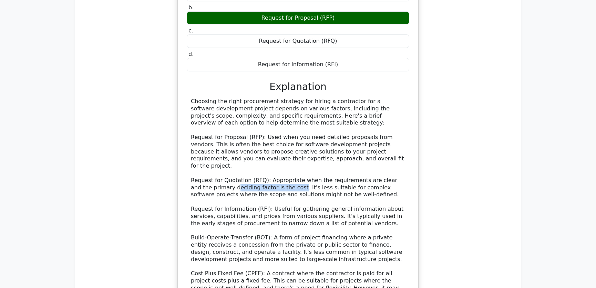
drag, startPoint x: 214, startPoint y: 147, endPoint x: 275, endPoint y: 146, distance: 61.0
click at [275, 146] on div "Choosing the right procurement strategy for hiring a contractor for a software …" at bounding box center [298, 238] width 214 height 280
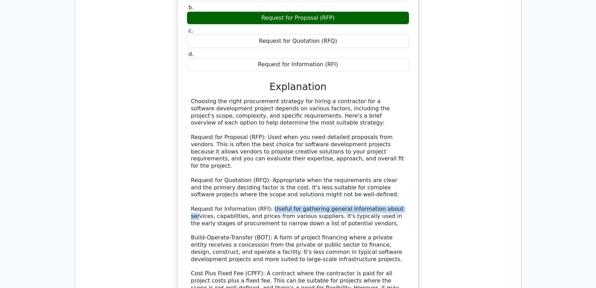
drag, startPoint x: 268, startPoint y: 168, endPoint x: 390, endPoint y: 165, distance: 122.8
click at [390, 165] on div "Choosing the right procurement strategy for hiring a contractor for a software …" at bounding box center [298, 238] width 214 height 280
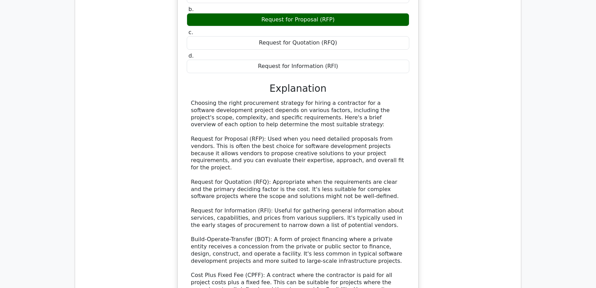
click at [452, 181] on div "Your company is planning to hire a contractor for a software development projec…" at bounding box center [298, 182] width 435 height 481
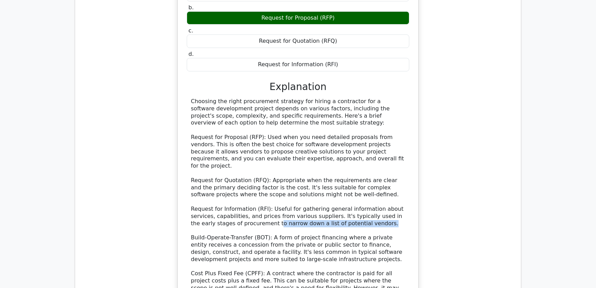
drag, startPoint x: 227, startPoint y: 181, endPoint x: 348, endPoint y: 181, distance: 120.7
click at [348, 181] on div "Choosing the right procurement strategy for hiring a contractor for a software …" at bounding box center [298, 238] width 214 height 280
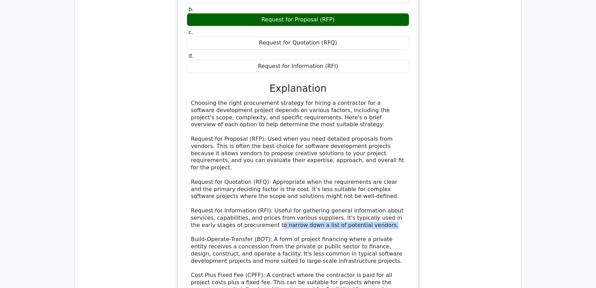
click at [466, 181] on div "Your company is planning to hire a contractor for a software development projec…" at bounding box center [298, 182] width 435 height 481
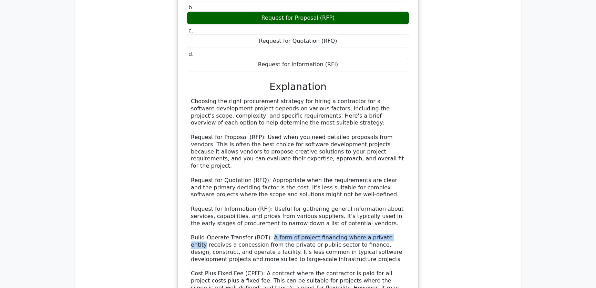
drag, startPoint x: 265, startPoint y: 196, endPoint x: 392, endPoint y: 197, distance: 126.5
click at [392, 197] on div "Choosing the right procurement strategy for hiring a contractor for a software …" at bounding box center [298, 238] width 214 height 280
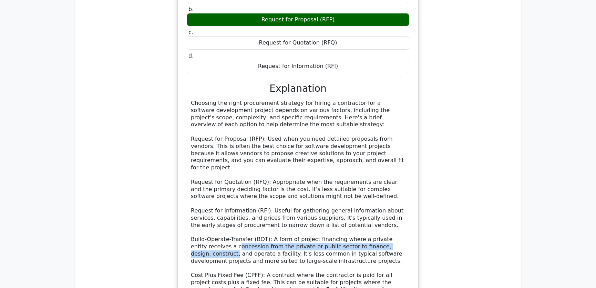
drag, startPoint x: 219, startPoint y: 202, endPoint x: 423, endPoint y: 203, distance: 204.5
click at [411, 205] on div "Your company is planning to hire a contractor for a software development projec…" at bounding box center [298, 178] width 235 height 467
click at [457, 203] on div "Your company is planning to hire a contractor for a software development projec…" at bounding box center [298, 182] width 435 height 481
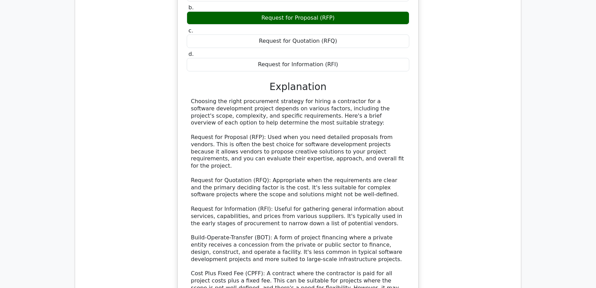
click at [289, 209] on div "Choosing the right procurement strategy for hiring a contractor for a software …" at bounding box center [298, 238] width 214 height 280
drag, startPoint x: 204, startPoint y: 217, endPoint x: 344, endPoint y: 218, distance: 140.3
click at [344, 218] on div "Choosing the right procurement strategy for hiring a contractor for a software …" at bounding box center [298, 238] width 214 height 280
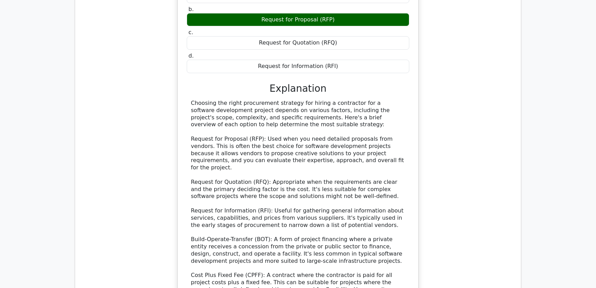
click at [461, 207] on div "Your company is planning to hire a contractor for a software development projec…" at bounding box center [298, 182] width 435 height 481
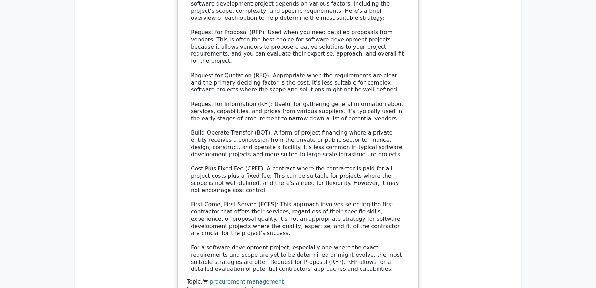
scroll to position [1254, 0]
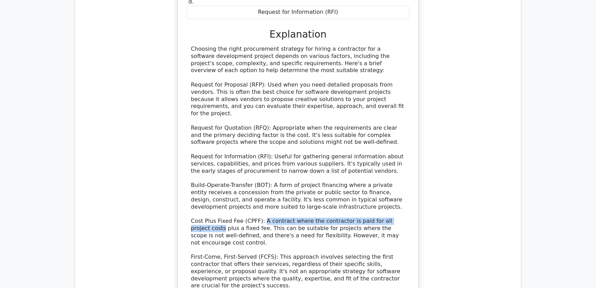
drag, startPoint x: 258, startPoint y: 181, endPoint x: 410, endPoint y: 178, distance: 152.8
click at [410, 178] on div "a. Build-Operate-Transfer (BOT) b. Request for Proposal (RFP) c. d." at bounding box center [298, 139] width 224 height 425
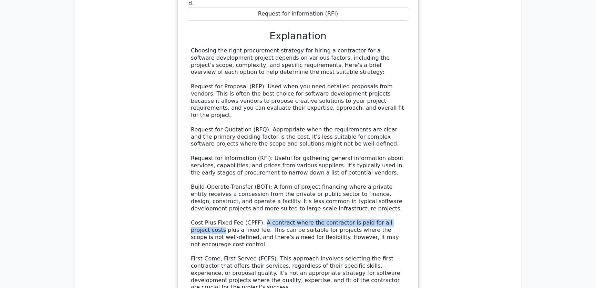
click at [460, 183] on div "Your company is planning to hire a contractor for a software development projec…" at bounding box center [298, 130] width 435 height 481
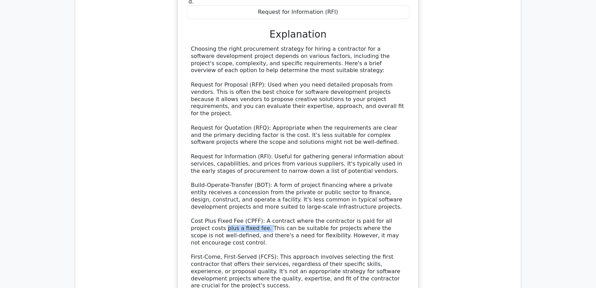
drag, startPoint x: 191, startPoint y: 186, endPoint x: 231, endPoint y: 185, distance: 39.3
click at [231, 185] on div "Choosing the right procurement strategy for hiring a contractor for a software …" at bounding box center [298, 186] width 214 height 280
click at [302, 184] on div "Choosing the right procurement strategy for hiring a contractor for a software …" at bounding box center [298, 186] width 214 height 280
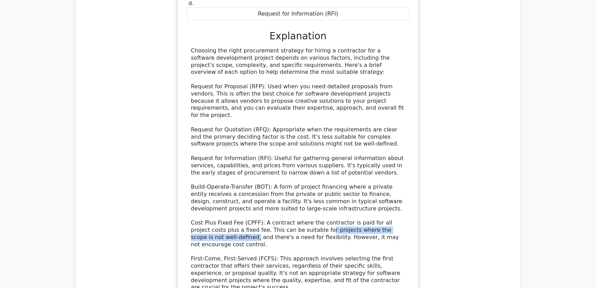
drag, startPoint x: 285, startPoint y: 187, endPoint x: 428, endPoint y: 186, distance: 143.4
click at [428, 186] on div "Your company is planning to hire a contractor for a software development projec…" at bounding box center [298, 130] width 435 height 481
click at [464, 195] on div "Your company is planning to hire a contractor for a software development projec…" at bounding box center [298, 130] width 435 height 481
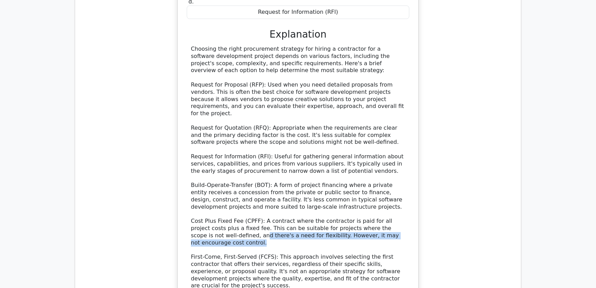
drag, startPoint x: 198, startPoint y: 194, endPoint x: 401, endPoint y: 194, distance: 203.4
click at [400, 194] on div "Choosing the right procurement strategy for hiring a contractor for a software …" at bounding box center [298, 186] width 214 height 280
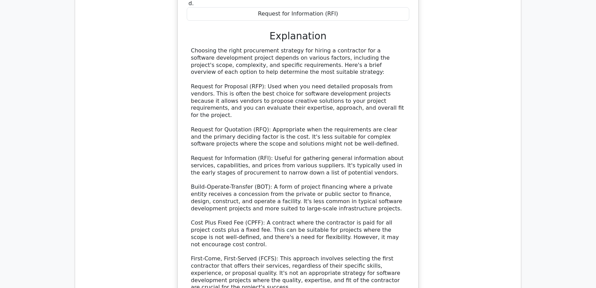
click at [479, 200] on div "Your company is planning to hire a contractor for a software development projec…" at bounding box center [298, 130] width 435 height 481
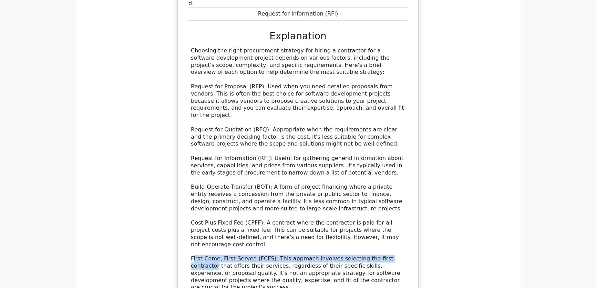
drag, startPoint x: 193, startPoint y: 208, endPoint x: 425, endPoint y: 209, distance: 232.0
click at [425, 209] on div "Your company is planning to hire a contractor for a software development projec…" at bounding box center [298, 130] width 435 height 481
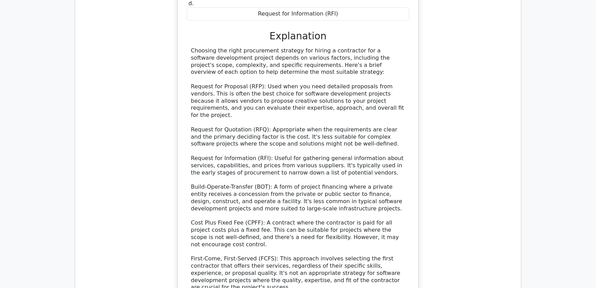
click at [465, 215] on div "Your company is planning to hire a contractor for a software development projec…" at bounding box center [298, 130] width 435 height 481
click at [459, 179] on div "Your company is planning to hire a contractor for a software development projec…" at bounding box center [298, 130] width 435 height 481
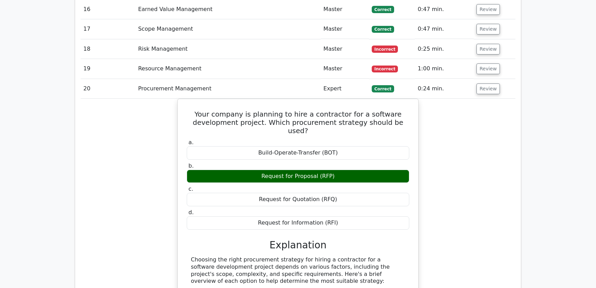
scroll to position [993, 0]
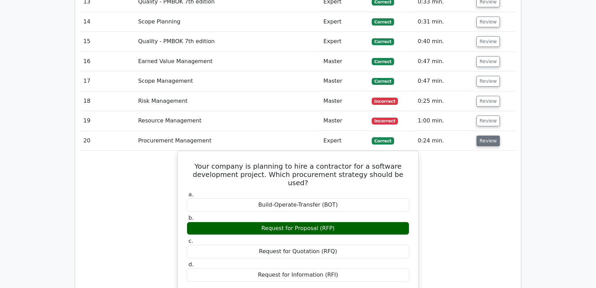
click at [490, 136] on button "Review" at bounding box center [488, 141] width 23 height 11
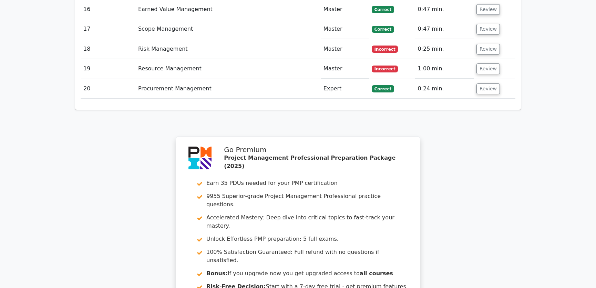
scroll to position [1180, 0]
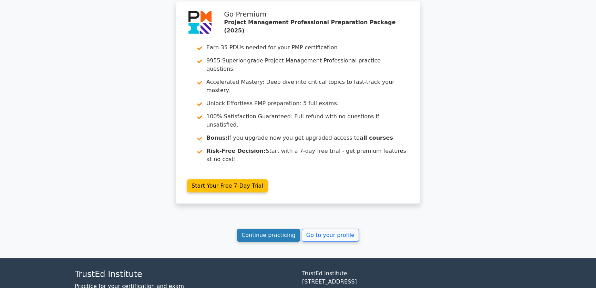
click at [279, 229] on link "Continue practicing" at bounding box center [268, 235] width 63 height 13
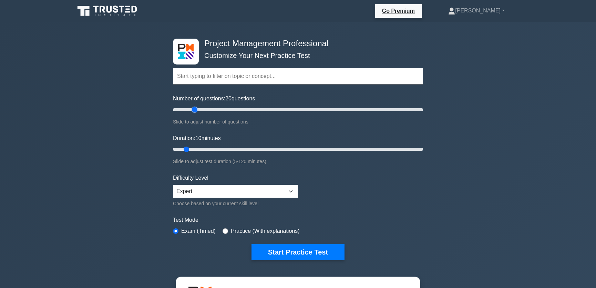
drag, startPoint x: 182, startPoint y: 110, endPoint x: 198, endPoint y: 113, distance: 15.6
type input "20"
click at [198, 113] on input "Number of questions: 20 questions" at bounding box center [298, 110] width 250 height 8
drag, startPoint x: 187, startPoint y: 150, endPoint x: 204, endPoint y: 151, distance: 16.6
type input "20"
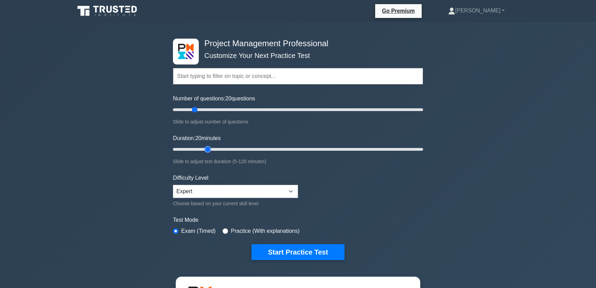
click at [204, 151] on input "Duration: 20 minutes" at bounding box center [298, 149] width 250 height 8
click at [303, 253] on button "Start Practice Test" at bounding box center [298, 252] width 93 height 16
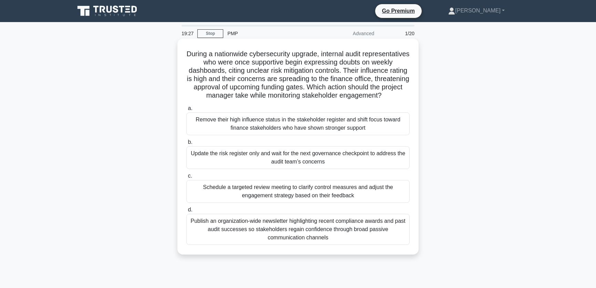
click at [376, 203] on div "Schedule a targeted review meeting to clarify control measures and adjust the e…" at bounding box center [298, 191] width 223 height 23
click at [187, 178] on input "c. Schedule a targeted review meeting to clarify control measures and adjust th…" at bounding box center [187, 176] width 0 height 4
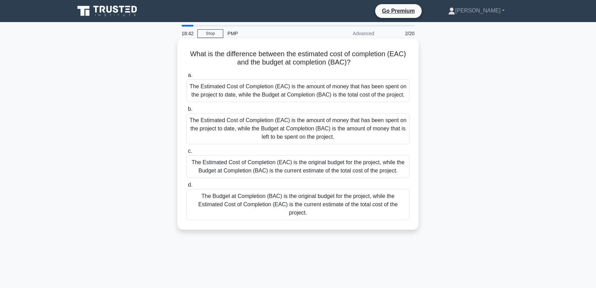
click at [225, 212] on div "The Budget at Completion (BAC) is the original budget for the project, while th…" at bounding box center [298, 204] width 223 height 31
click at [187, 187] on input "d. The Budget at Completion (BAC) is the original budget for the project, while…" at bounding box center [187, 185] width 0 height 4
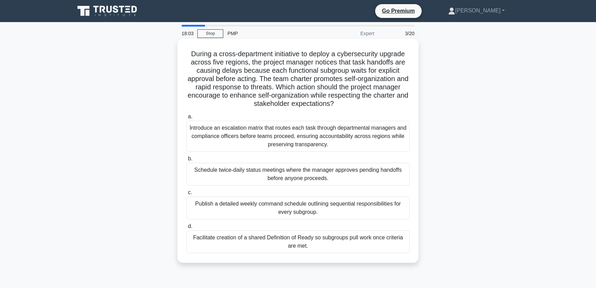
click at [330, 245] on div "Facilitate creation of a shared Definition of Ready so subgroups pull work once…" at bounding box center [298, 241] width 223 height 23
click at [187, 229] on input "d. Facilitate creation of a shared Definition of Ready so subgroups pull work o…" at bounding box center [187, 226] width 0 height 4
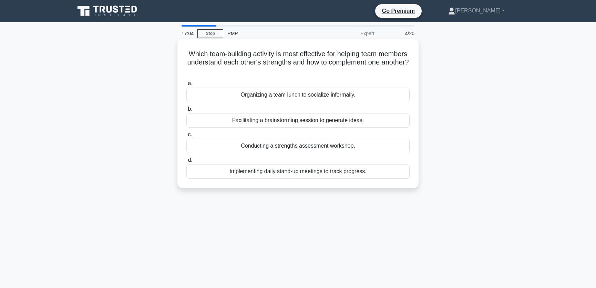
click at [358, 146] on div "Conducting a strengths assessment workshop." at bounding box center [298, 146] width 223 height 14
click at [187, 137] on input "c. Conducting a strengths assessment workshop." at bounding box center [187, 134] width 0 height 4
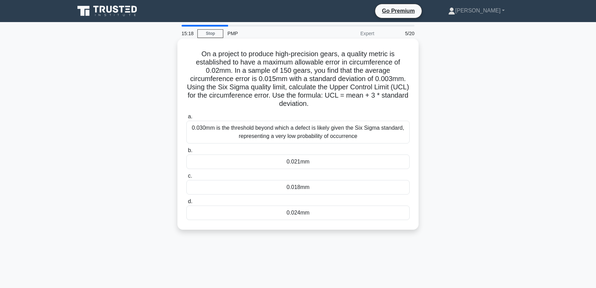
click at [376, 138] on div "0.030mm is the threshold beyond which a defect is likely given the Six Sigma st…" at bounding box center [298, 132] width 223 height 23
click at [187, 119] on input "a. 0.030mm is the threshold beyond which a defect is likely given the Six Sigma…" at bounding box center [187, 116] width 0 height 4
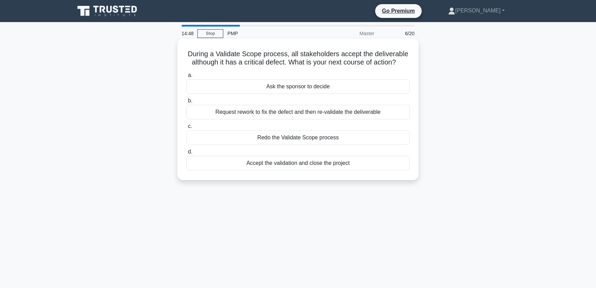
click at [368, 110] on div "Request rework to fix the defect and then re-validate the deliverable" at bounding box center [298, 112] width 223 height 14
click at [187, 103] on input "b. Request rework to fix the defect and then re-validate the deliverable" at bounding box center [187, 101] width 0 height 4
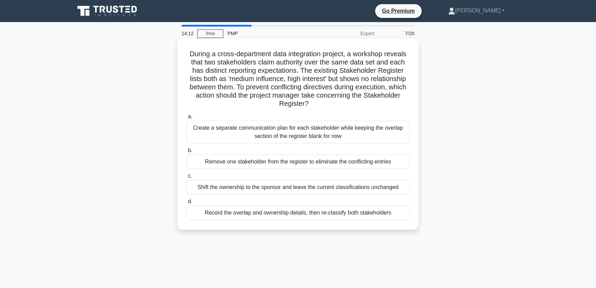
click at [289, 213] on div "Record the overlap and ownership details, then re-classify both stakeholders" at bounding box center [298, 212] width 223 height 14
click at [187, 204] on input "d. Record the overlap and ownership details, then re-classify both stakeholders" at bounding box center [187, 201] width 0 height 4
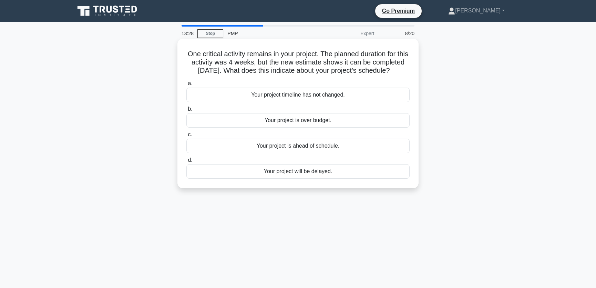
click at [342, 153] on div "Your project is ahead of schedule." at bounding box center [298, 146] width 223 height 14
click at [187, 137] on input "c. Your project is ahead of schedule." at bounding box center [187, 134] width 0 height 4
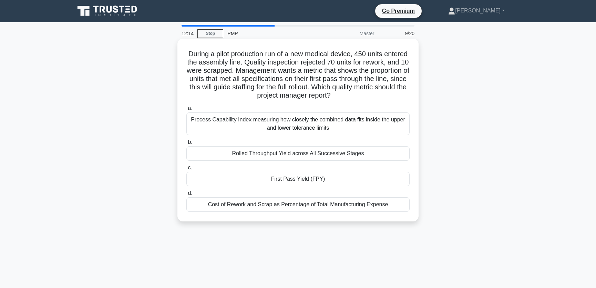
click at [335, 179] on div "First Pass Yield (FPY)" at bounding box center [298, 179] width 223 height 14
click at [187, 170] on input "c. First Pass Yield (FPY)" at bounding box center [187, 168] width 0 height 4
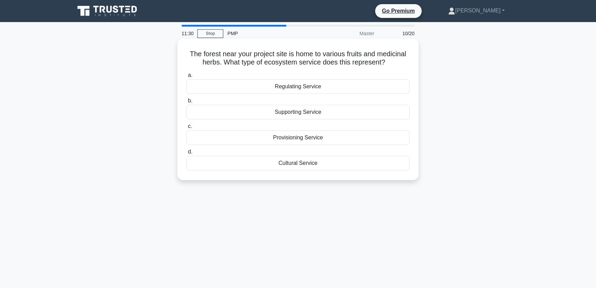
click at [320, 138] on div "Provisioning Service" at bounding box center [298, 137] width 223 height 14
click at [187, 129] on input "c. Provisioning Service" at bounding box center [187, 126] width 0 height 4
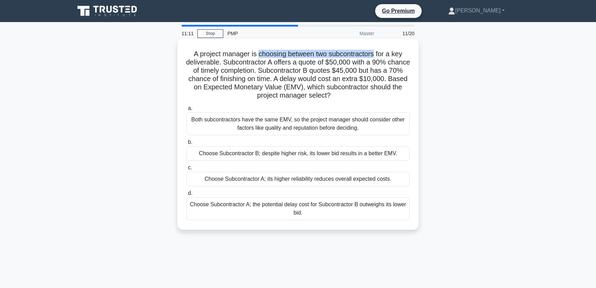
drag, startPoint x: 258, startPoint y: 56, endPoint x: 375, endPoint y: 52, distance: 117.3
click at [375, 52] on h5 "A project manager is choosing between two subcontractors for a key deliverable.…" at bounding box center [298, 75] width 225 height 50
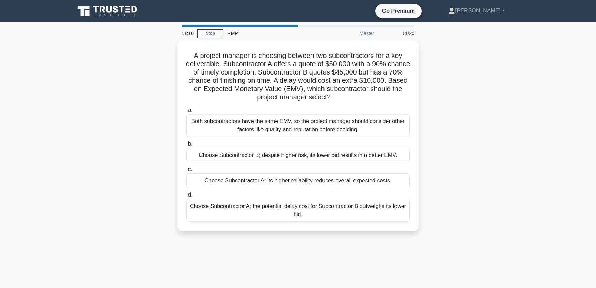
click at [465, 122] on div "A project manager is choosing between two subcontractors for a key deliverable.…" at bounding box center [298, 139] width 455 height 199
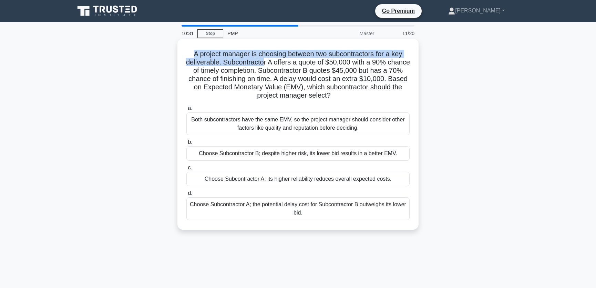
drag, startPoint x: 192, startPoint y: 54, endPoint x: 276, endPoint y: 59, distance: 84.6
click at [276, 59] on h5 "A project manager is choosing between two subcontractors for a key deliverable.…" at bounding box center [298, 75] width 225 height 50
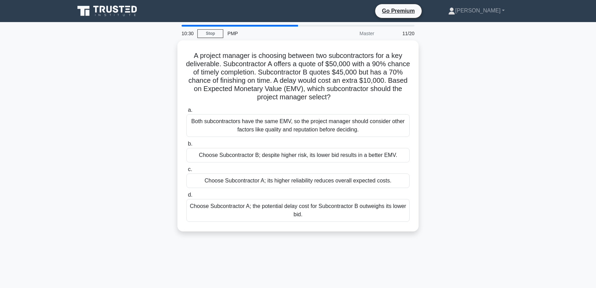
click at [498, 119] on div "A project manager is choosing between two subcontractors for a key deliverable.…" at bounding box center [298, 139] width 455 height 199
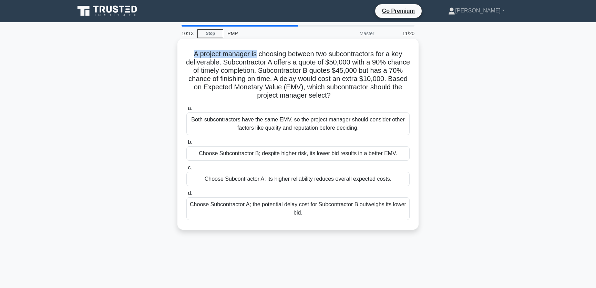
drag, startPoint x: 192, startPoint y: 54, endPoint x: 255, endPoint y: 57, distance: 63.5
click at [255, 57] on h5 "A project manager is choosing between two subcontractors for a key deliverable.…" at bounding box center [298, 75] width 225 height 50
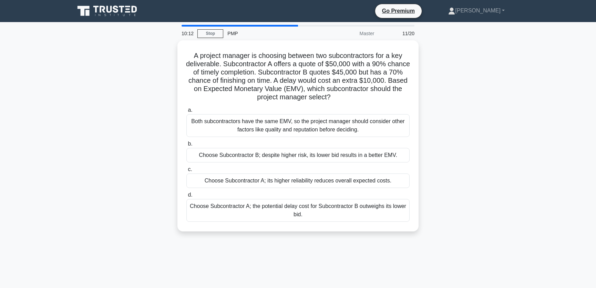
click at [523, 134] on div "A project manager is choosing between two subcontractors for a key deliverable.…" at bounding box center [298, 139] width 455 height 199
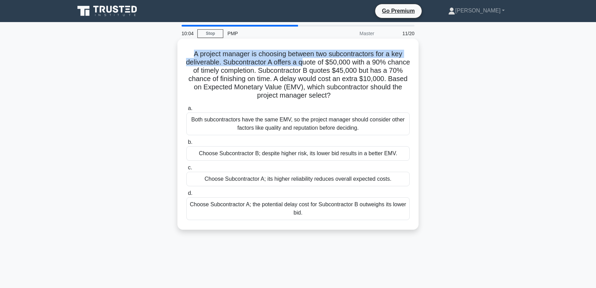
drag, startPoint x: 192, startPoint y: 54, endPoint x: 317, endPoint y: 59, distance: 124.6
click at [317, 59] on h5 "A project manager is choosing between two subcontractors for a key deliverable.…" at bounding box center [298, 75] width 225 height 50
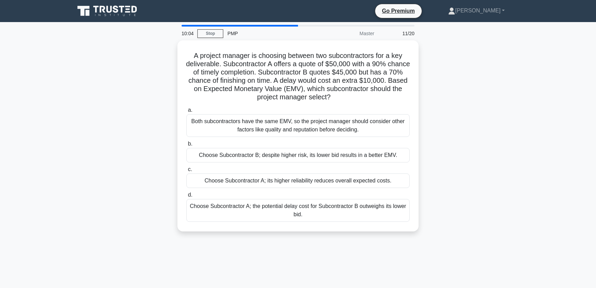
click at [484, 115] on div "A project manager is choosing between two subcontractors for a key deliverable.…" at bounding box center [298, 139] width 455 height 199
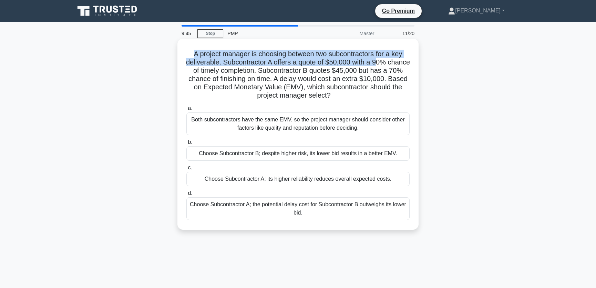
drag, startPoint x: 191, startPoint y: 54, endPoint x: 392, endPoint y: 59, distance: 200.7
click at [392, 59] on h5 "A project manager is choosing between two subcontractors for a key deliverable.…" at bounding box center [298, 75] width 225 height 50
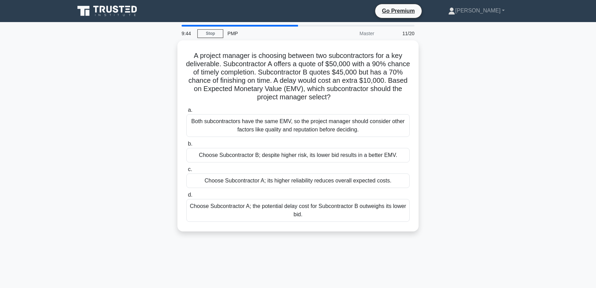
click at [509, 101] on div "A project manager is choosing between two subcontractors for a key deliverable.…" at bounding box center [298, 139] width 455 height 199
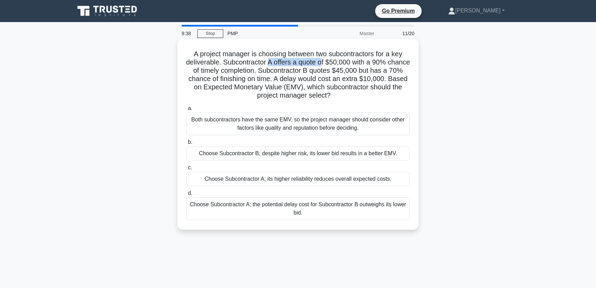
drag, startPoint x: 280, startPoint y: 62, endPoint x: 335, endPoint y: 65, distance: 55.2
click at [335, 65] on h5 "A project manager is choosing between two subcontractors for a key deliverable.…" at bounding box center [298, 75] width 225 height 50
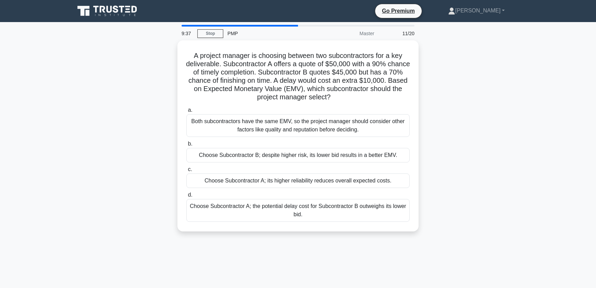
click at [451, 94] on div "A project manager is choosing between two subcontractors for a key deliverable.…" at bounding box center [298, 139] width 455 height 199
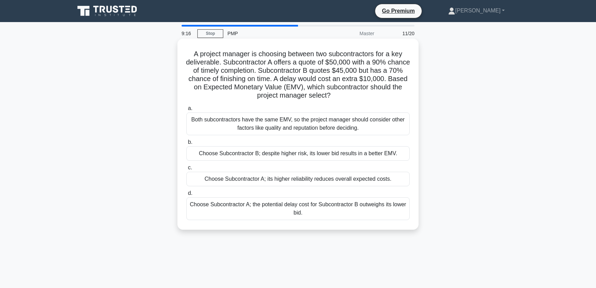
drag, startPoint x: 189, startPoint y: 86, endPoint x: 405, endPoint y: 92, distance: 216.3
click at [405, 92] on h5 "A project manager is choosing between two subcontractors for a key deliverable.…" at bounding box center [298, 75] width 225 height 50
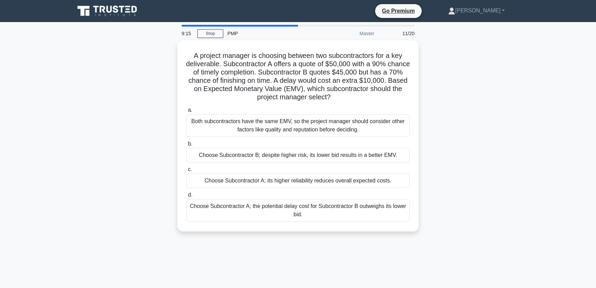
click at [489, 102] on div "A project manager is choosing between two subcontractors for a key deliverable.…" at bounding box center [298, 139] width 455 height 199
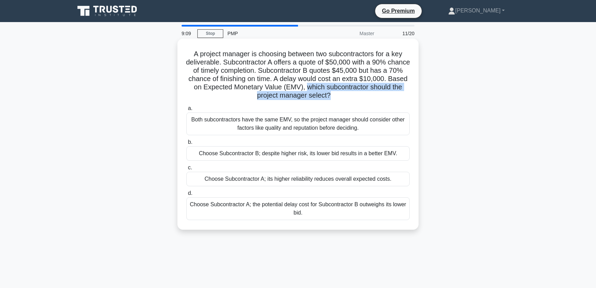
drag, startPoint x: 336, startPoint y: 94, endPoint x: 324, endPoint y: 90, distance: 13.2
click at [324, 90] on h5 "A project manager is choosing between two subcontractors for a key deliverable.…" at bounding box center [298, 75] width 225 height 50
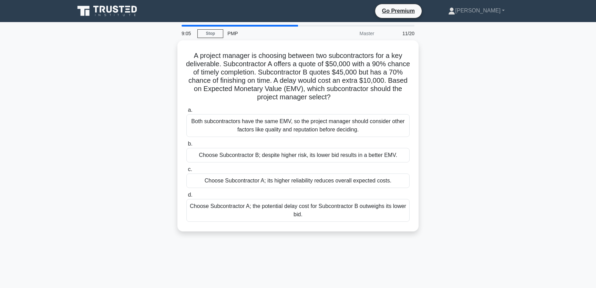
click at [447, 112] on div "A project manager is choosing between two subcontractors for a key deliverable.…" at bounding box center [298, 139] width 455 height 199
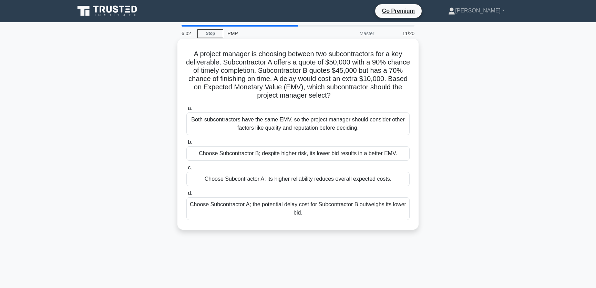
click at [267, 179] on div "Choose Subcontractor A; its higher reliability reduces overall expected costs." at bounding box center [298, 179] width 223 height 14
click at [187, 170] on input "c. Choose Subcontractor A; its higher reliability reduces overall expected cost…" at bounding box center [187, 168] width 0 height 4
